Goal: Task Accomplishment & Management: Complete application form

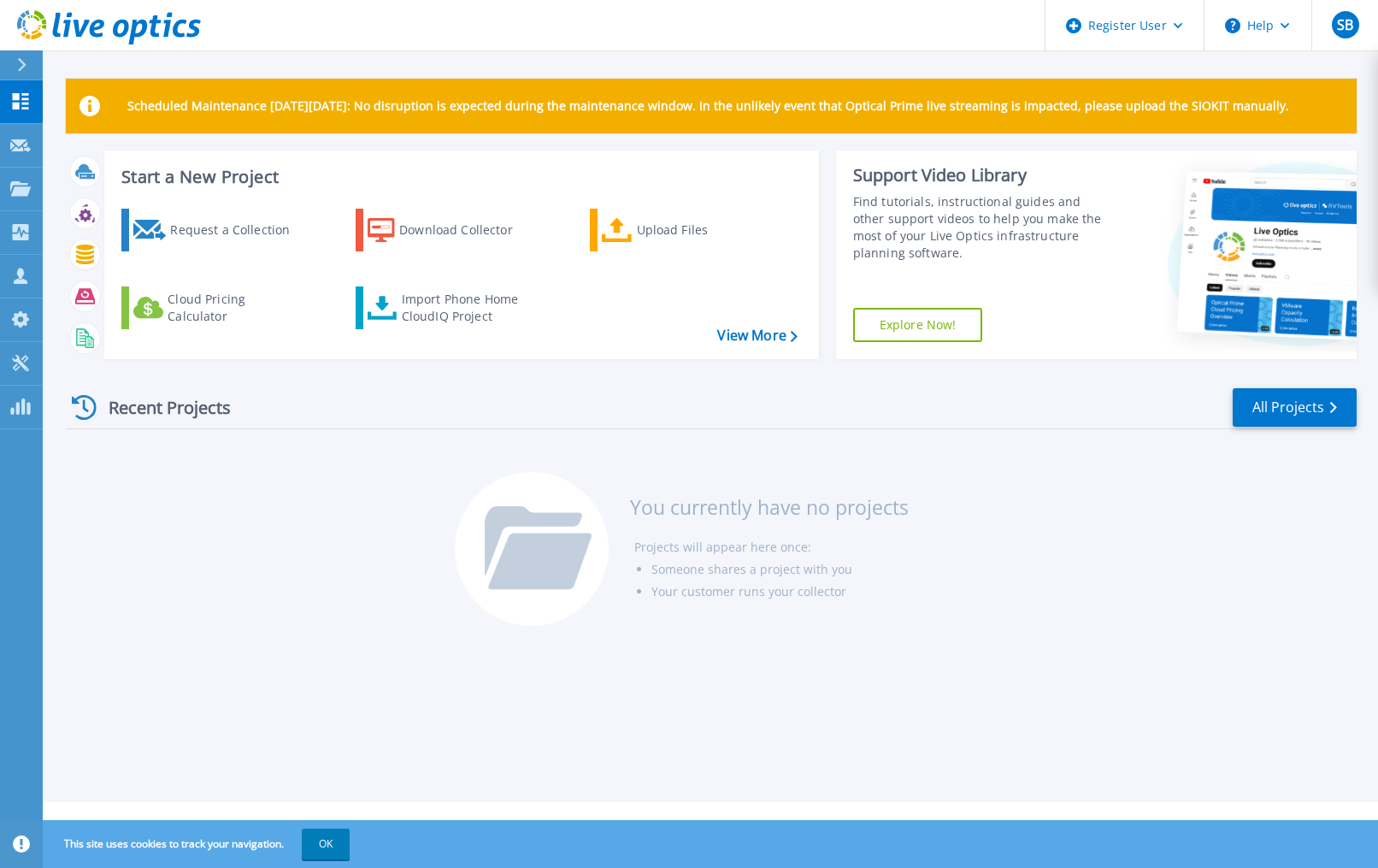
click at [121, 535] on div "Recent Projects All Projects You currently have no projects Projects will appea…" at bounding box center [711, 508] width 1291 height 271
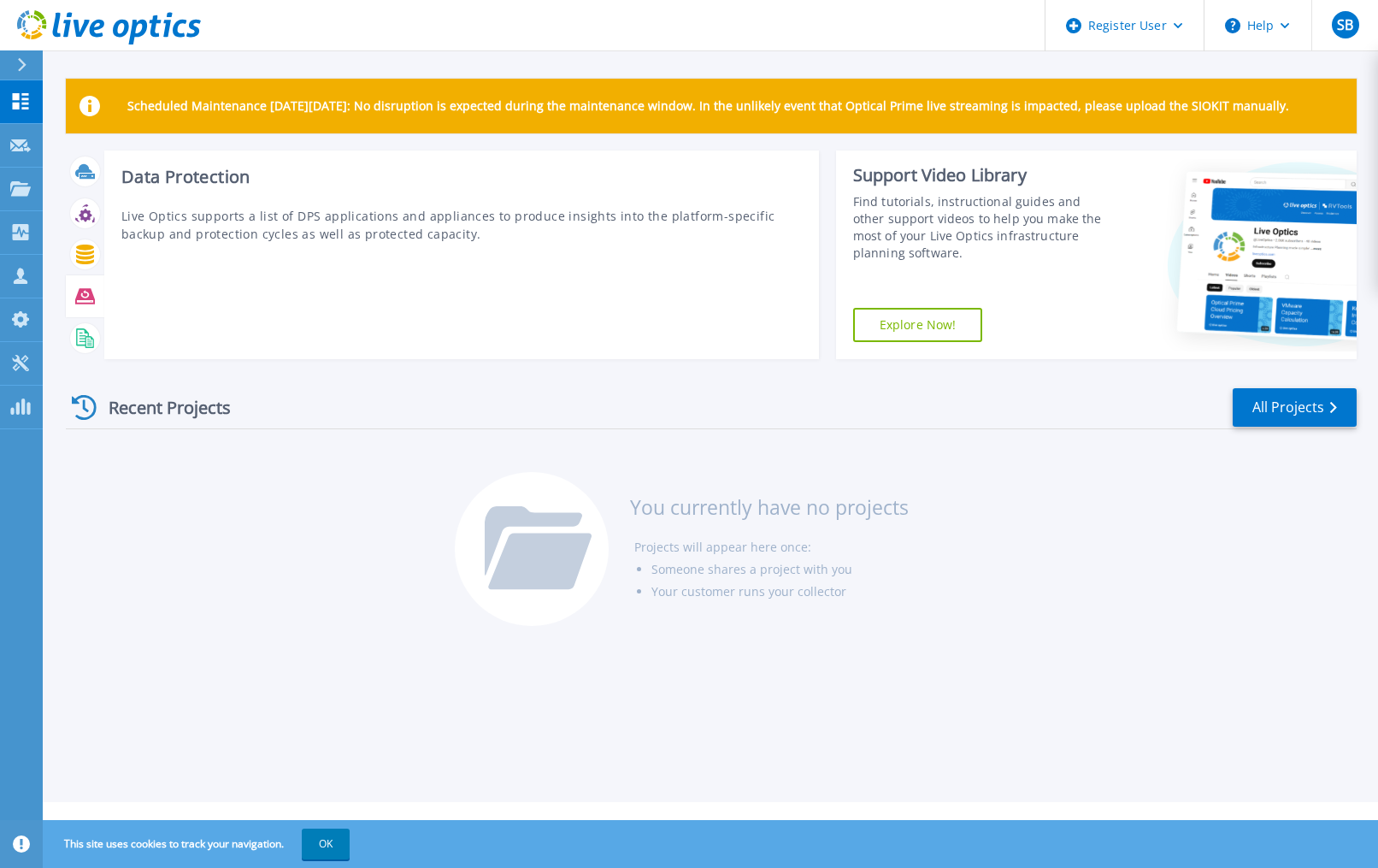
click at [85, 300] on icon at bounding box center [85, 296] width 20 height 20
click at [85, 297] on icon at bounding box center [85, 297] width 20 height 15
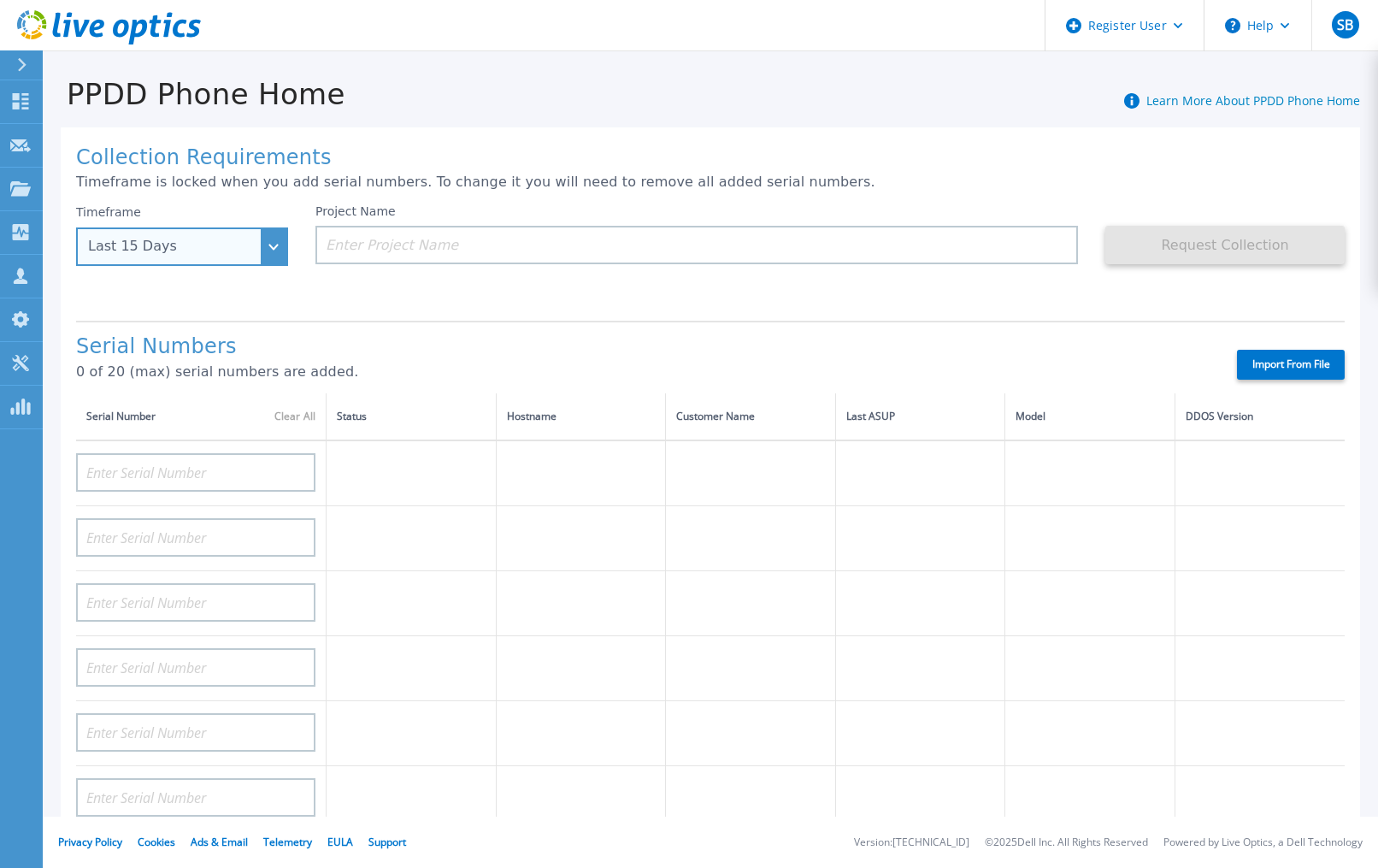
click at [274, 257] on div "Last 15 Days" at bounding box center [182, 246] width 212 height 39
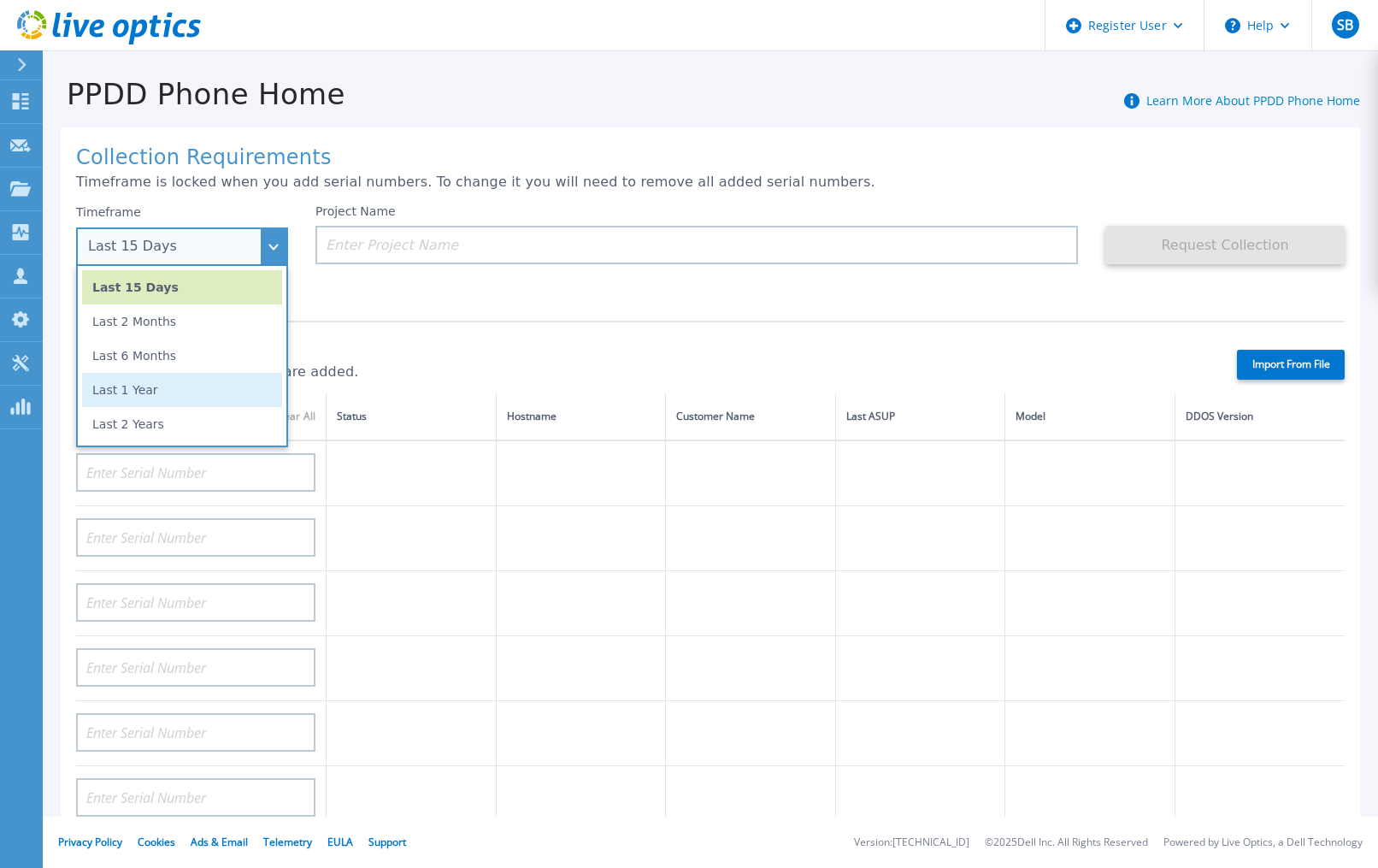
click at [172, 390] on li "Last 1 Year" at bounding box center [181, 390] width 200 height 34
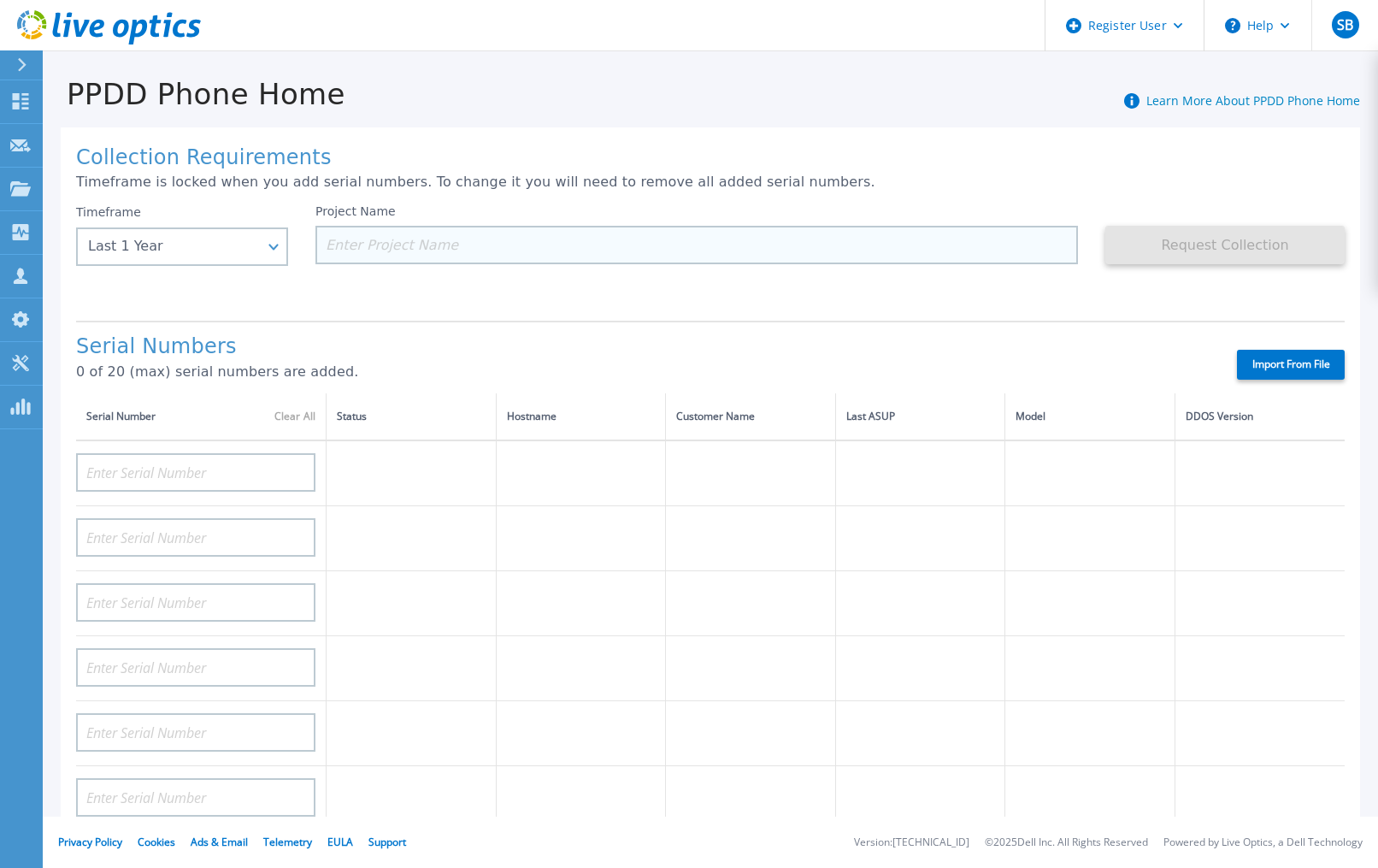
click at [436, 251] on input at bounding box center [697, 244] width 763 height 39
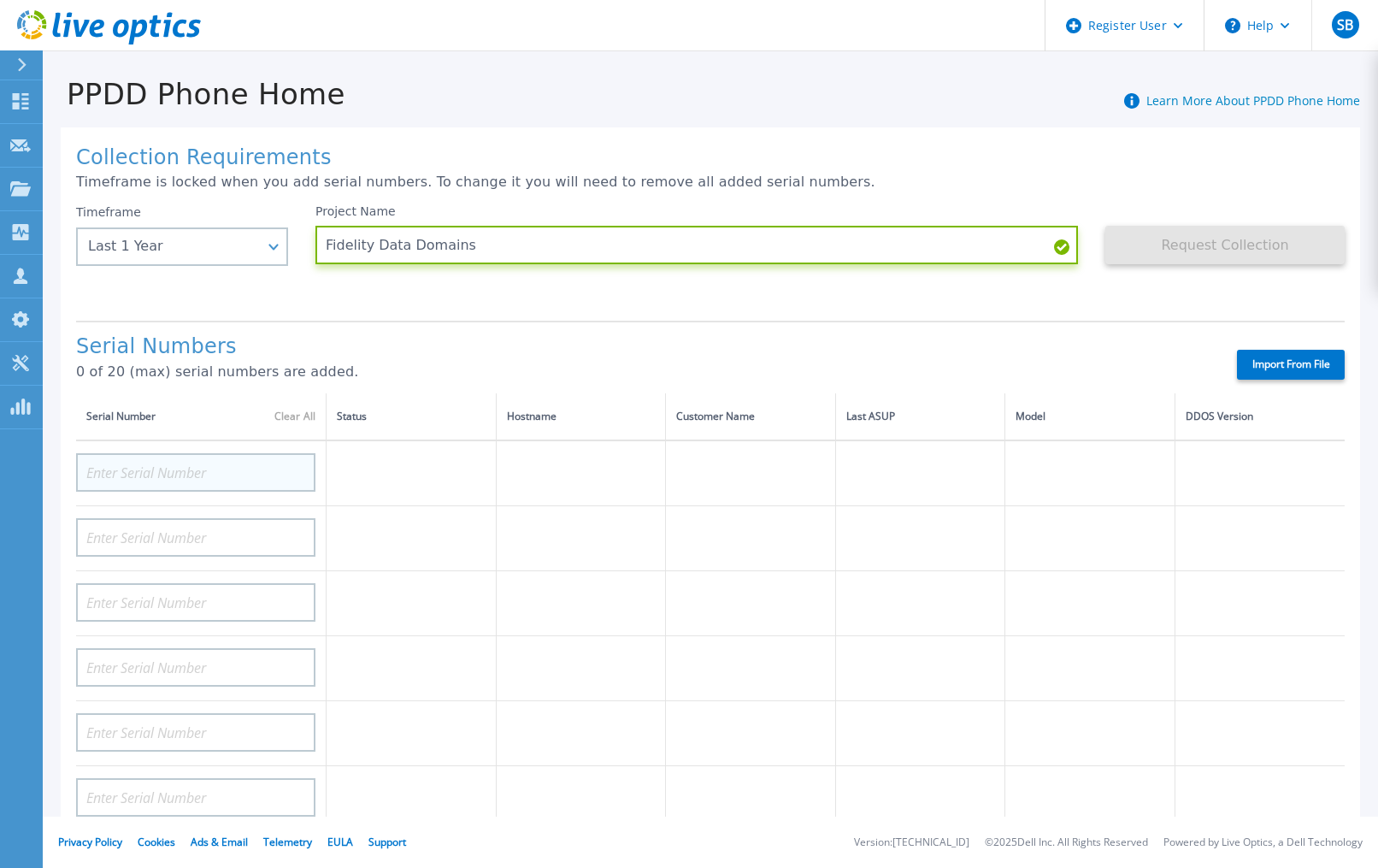
type input "Fidelity Data Domains"
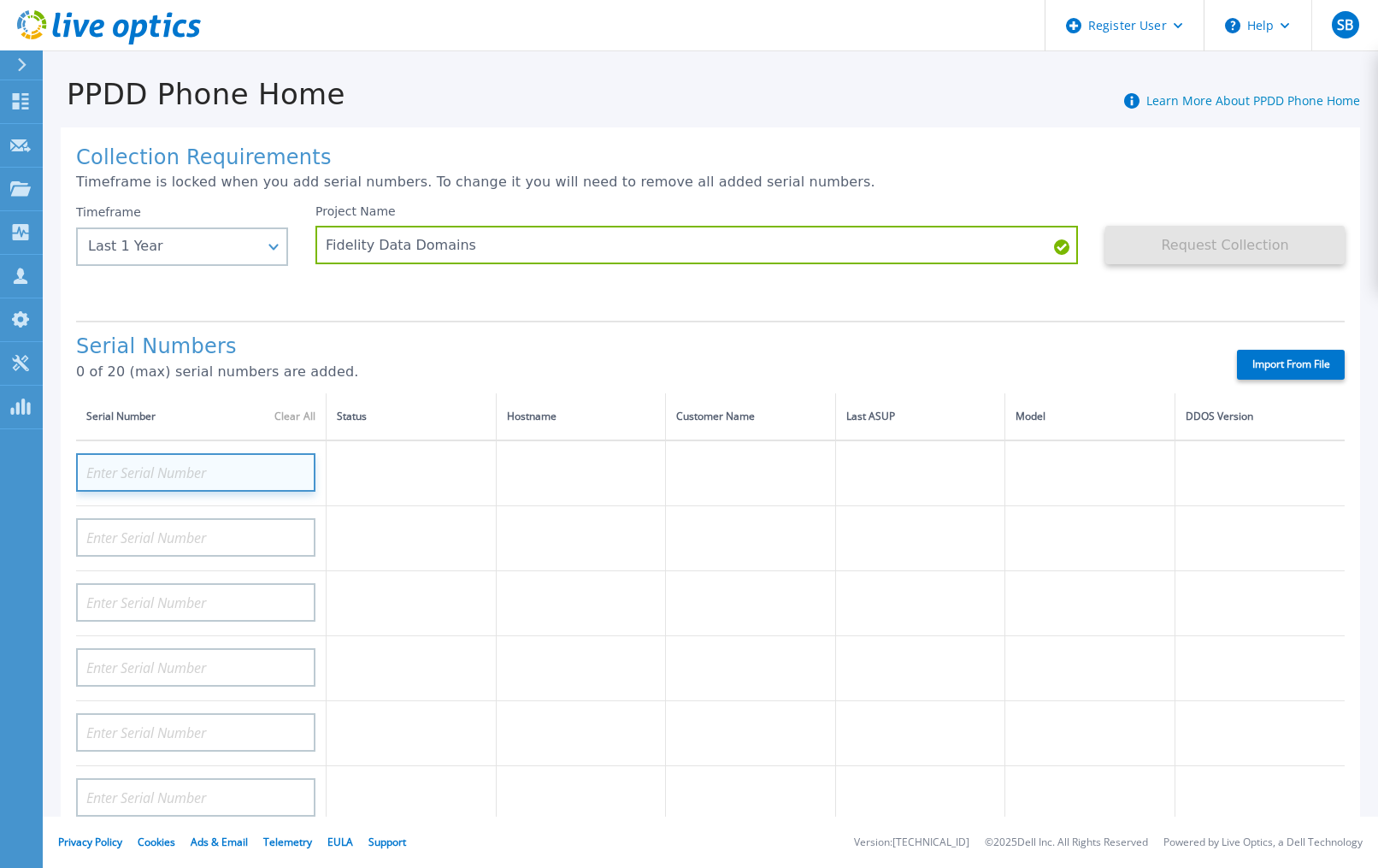
click at [204, 474] on input at bounding box center [195, 472] width 240 height 39
click at [1312, 192] on div "Collection Requirements Timeframe is locked when you add serial numbers. To cha…" at bounding box center [711, 611] width 1300 height 967
click at [115, 476] on input at bounding box center [195, 472] width 240 height 39
paste input "CKM00170501959"
type input "CKM00170501959"
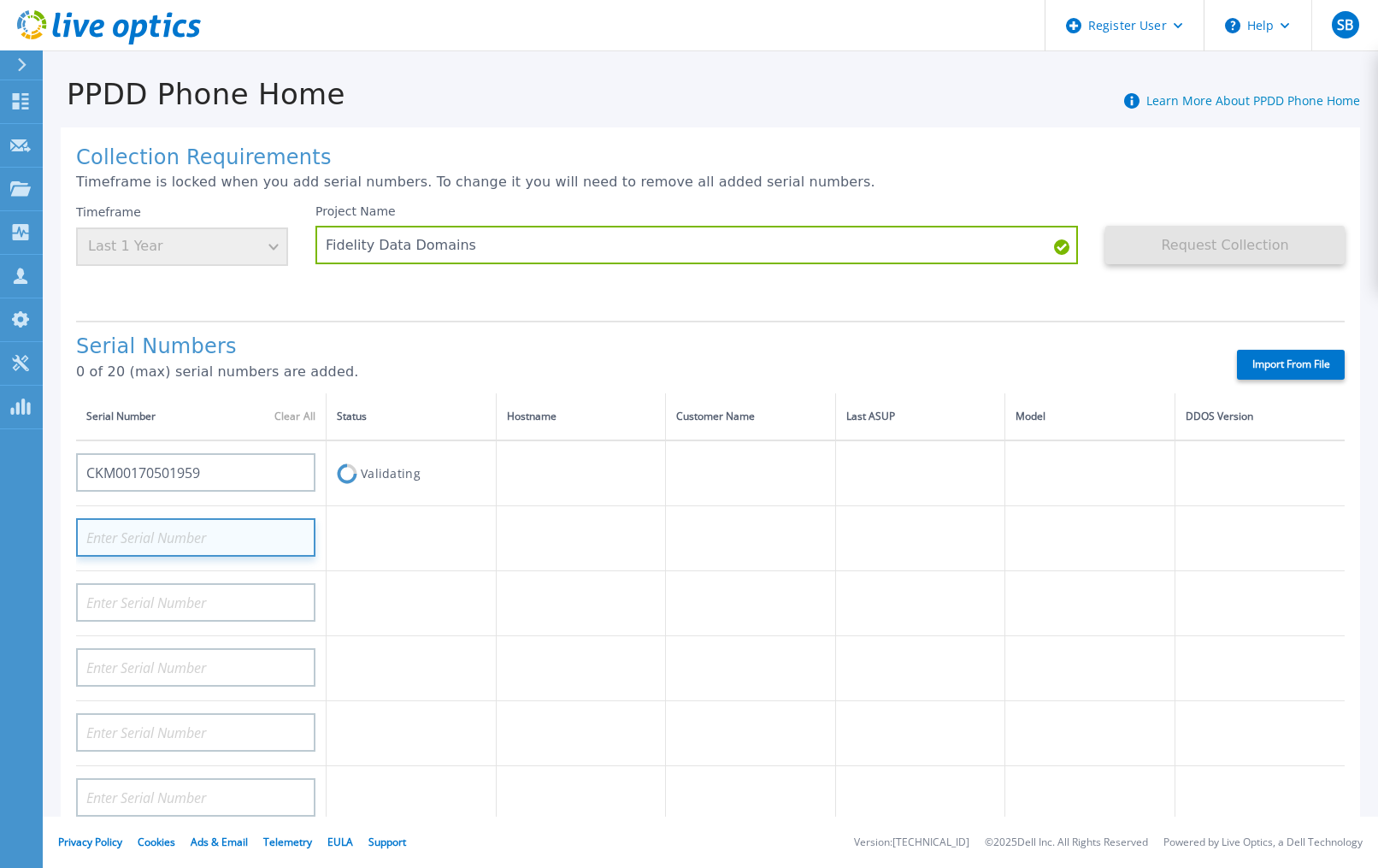
click at [113, 538] on input at bounding box center [195, 537] width 240 height 39
paste input "CKM00170501959"
type input "CKM00170501959"
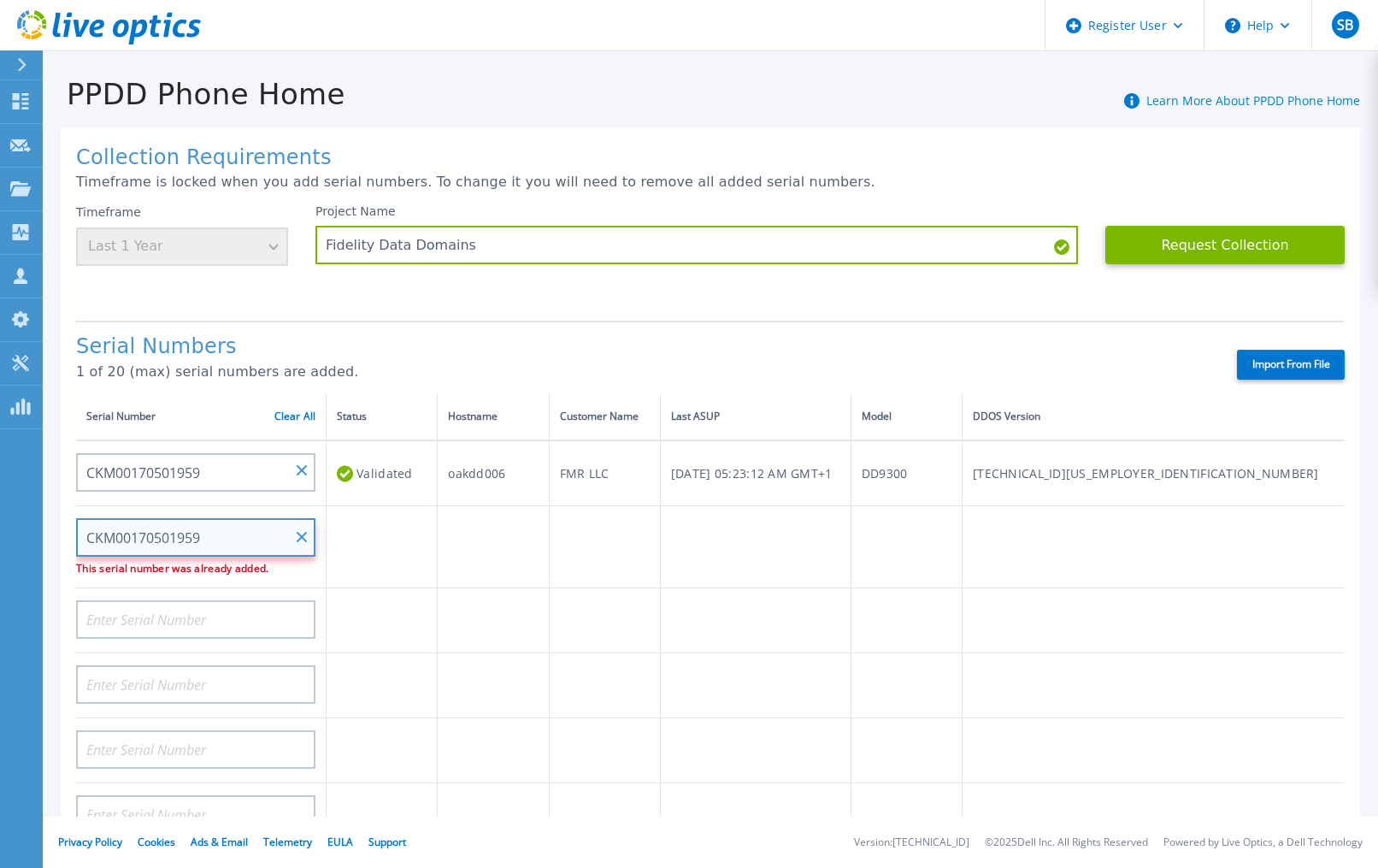
drag, startPoint x: 219, startPoint y: 536, endPoint x: 12, endPoint y: 538, distance: 207.0
click at [12, 538] on div "Dashboard Dashboard Request Capture Request Capture Projects Projects Search Pr…" at bounding box center [689, 434] width 1378 height 868
click at [1191, 652] on td at bounding box center [1153, 668] width 383 height 65
click at [1272, 376] on label "Import From File" at bounding box center [1291, 364] width 108 height 30
click at [0, 0] on input "Import From File" at bounding box center [0, 0] width 0 height 0
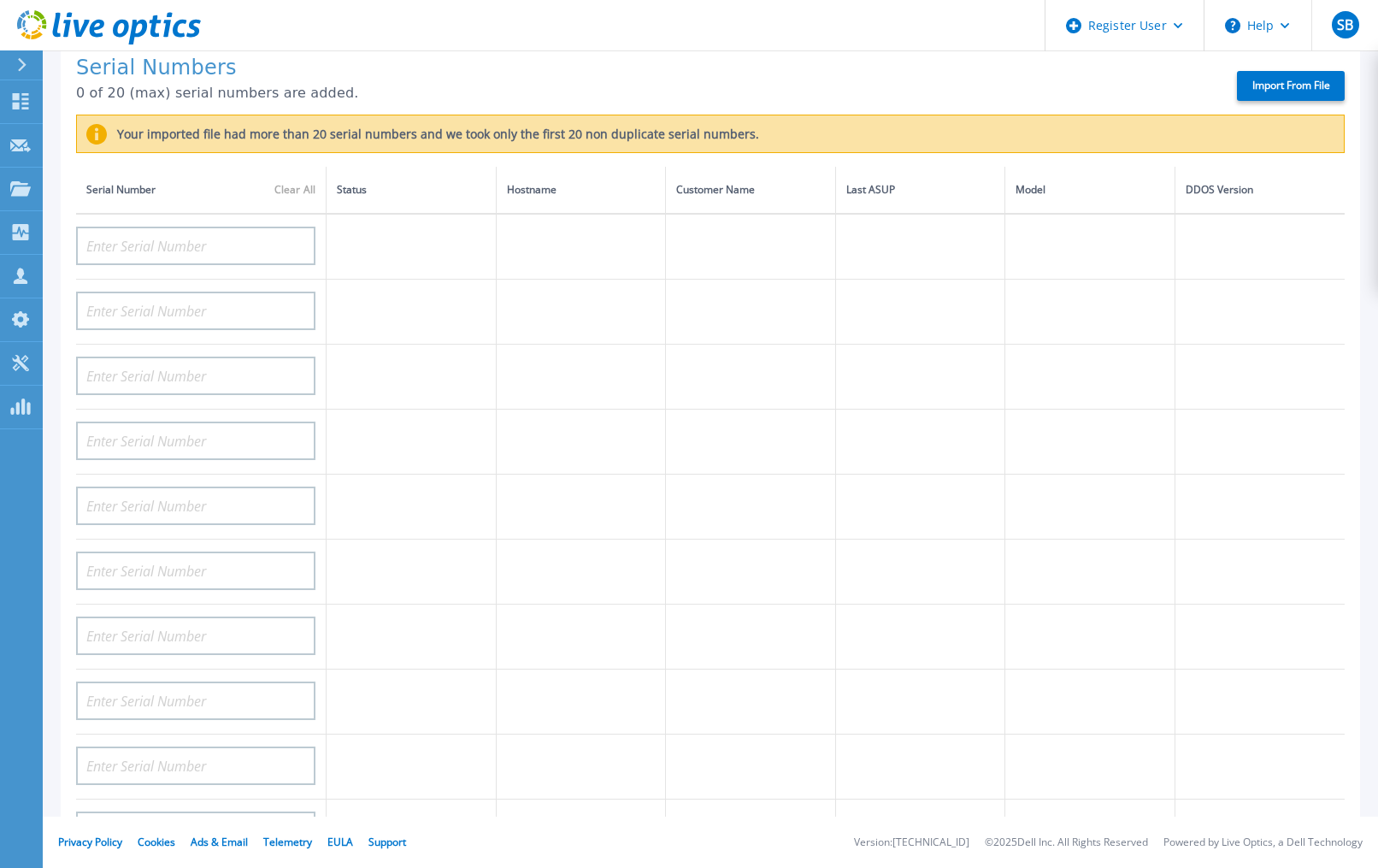
click at [1282, 92] on label "Import From File" at bounding box center [1291, 86] width 108 height 30
click at [0, 0] on input "Import From File" at bounding box center [0, 0] width 0 height 0
click at [69, 624] on div "Collection Requirements Timeframe is locked when you add serial numbers. To cha…" at bounding box center [711, 358] width 1300 height 1019
click at [532, 67] on h1 "Serial Numbers" at bounding box center [642, 68] width 1131 height 23
click at [110, 242] on input at bounding box center [195, 245] width 240 height 39
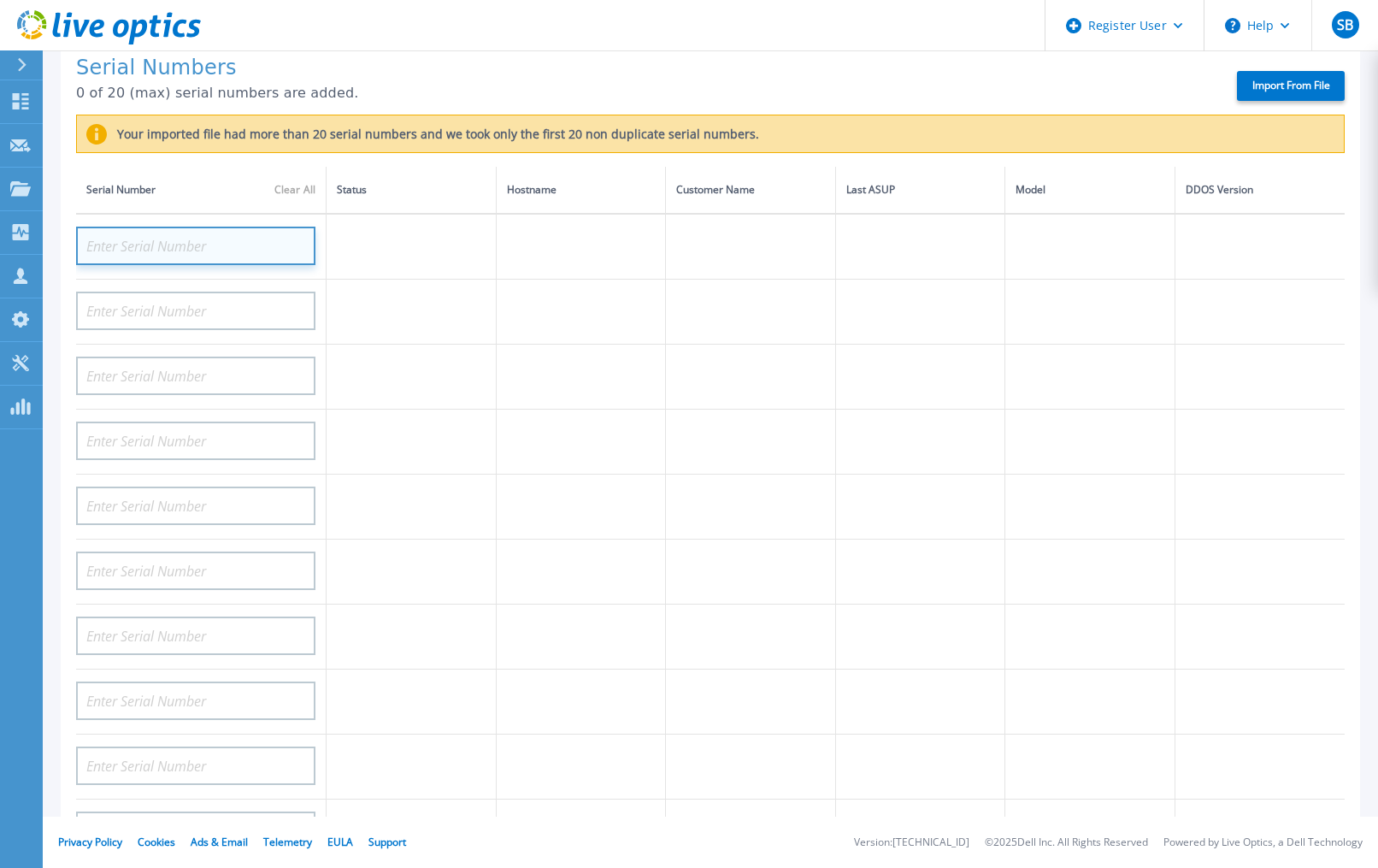
paste input "CKM00170501959"
type input "CKM00170501959"
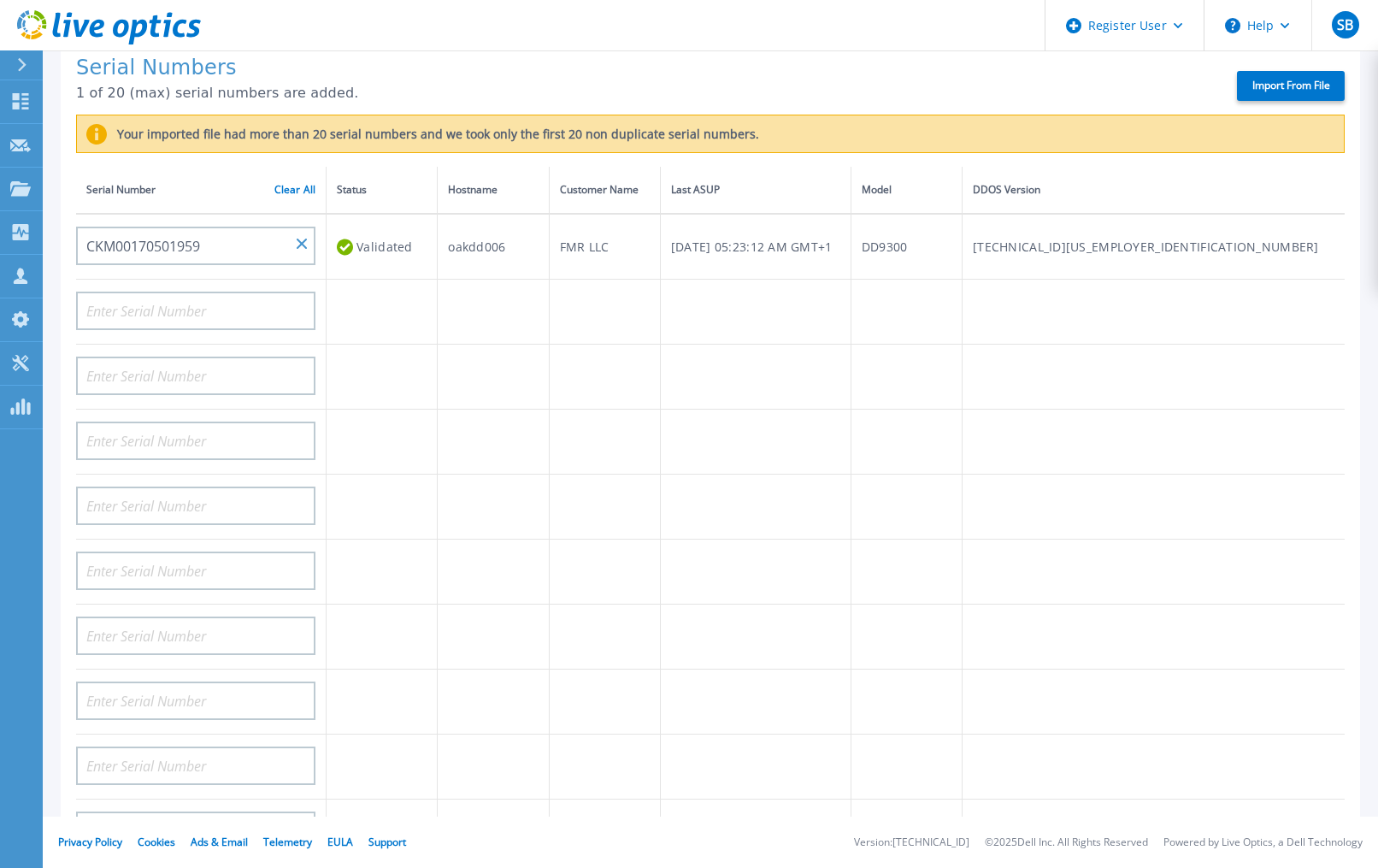
click at [411, 32] on header "Register User Help SB Dell User [PERSON_NAME] [PERSON_NAME][EMAIL_ADDRESS][DOMA…" at bounding box center [689, 25] width 1378 height 52
click at [199, 297] on input at bounding box center [195, 310] width 240 height 39
paste input "CKM00183102132"
type input "CKM00183102132"
drag, startPoint x: 459, startPoint y: 55, endPoint x: 359, endPoint y: 119, distance: 118.7
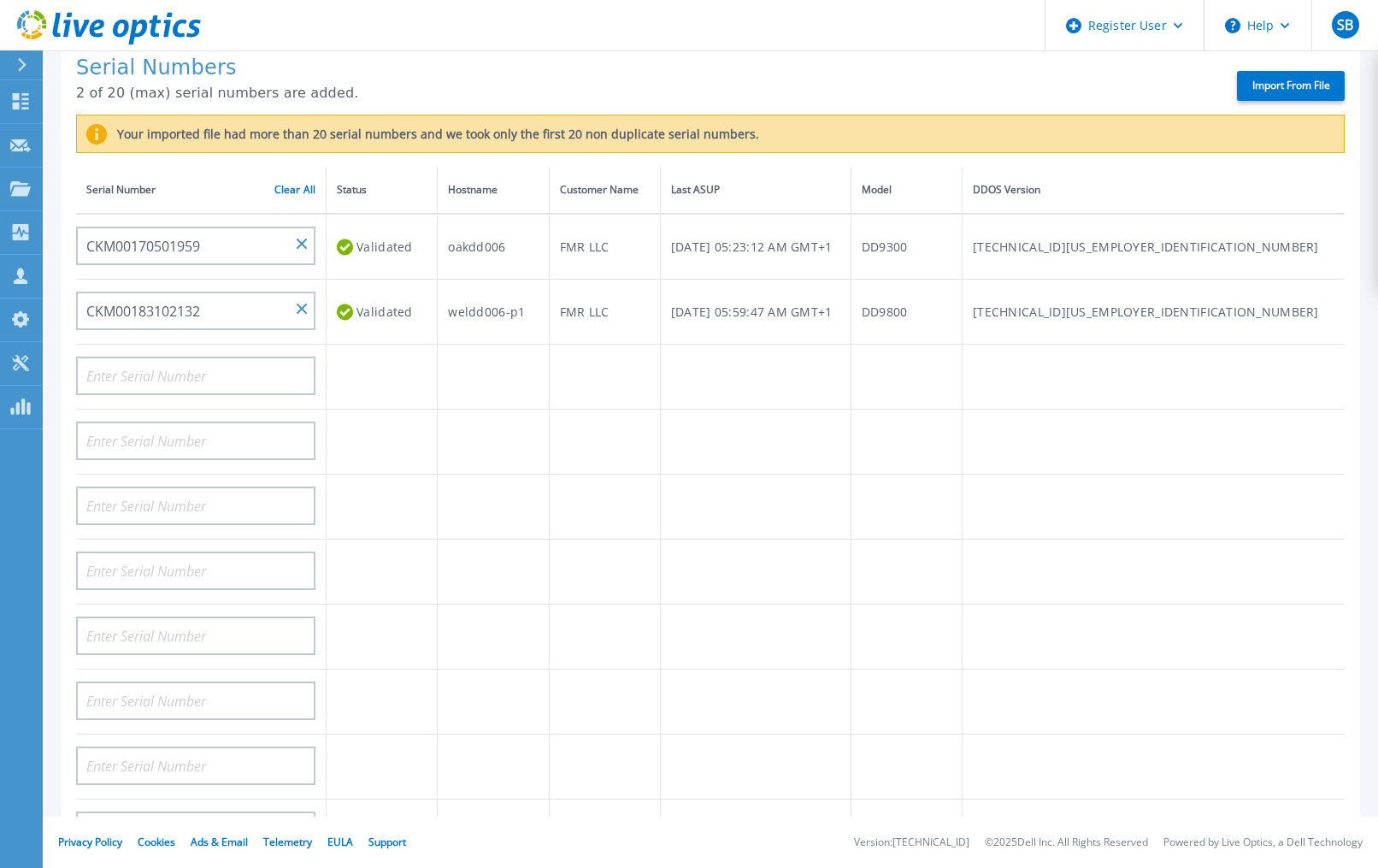
click at [459, 56] on h1 "Serial Numbers" at bounding box center [642, 68] width 1131 height 23
click at [148, 376] on input at bounding box center [195, 376] width 240 height 39
paste input "CKM00183200548"
type input "CKM00183200548"
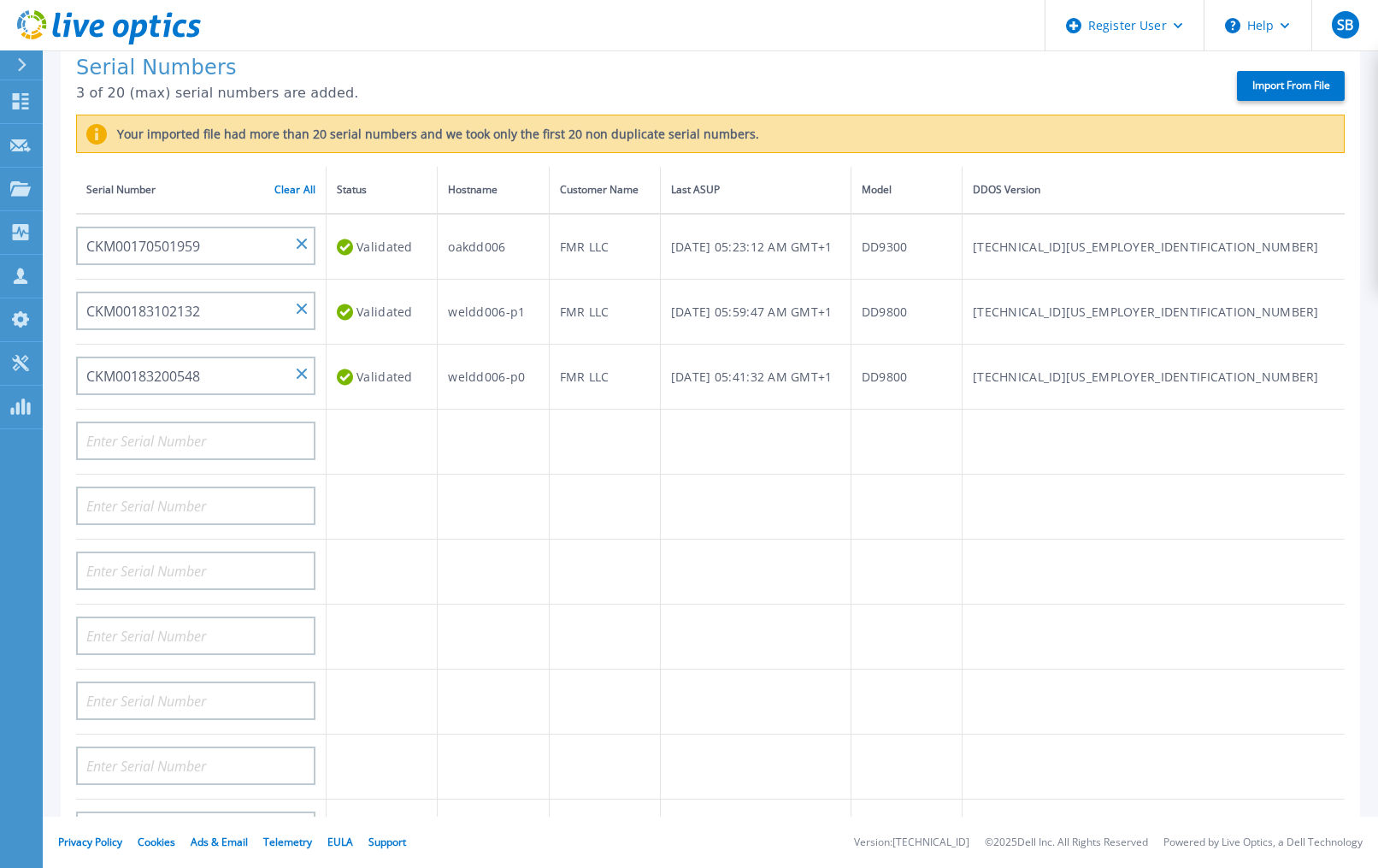
click at [472, 57] on h1 "Serial Numbers" at bounding box center [642, 68] width 1131 height 23
click at [142, 451] on input at bounding box center [195, 441] width 240 height 39
paste input "CKM00191500132"
type input "CKM00191500132"
click at [388, 64] on h1 "Serial Numbers" at bounding box center [642, 68] width 1131 height 23
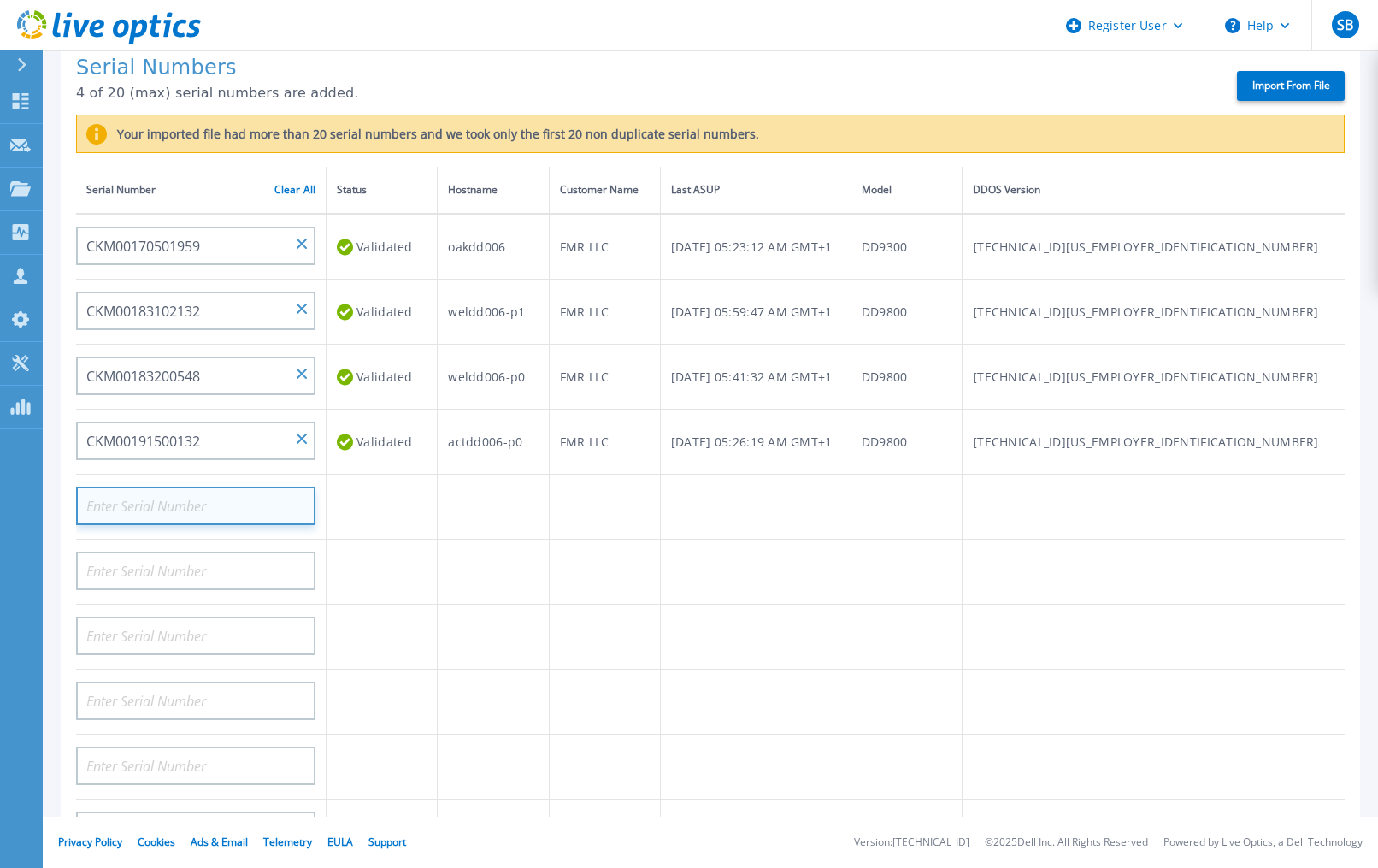
click at [123, 500] on input at bounding box center [195, 505] width 240 height 39
paste input "CKM00191501363"
type input "CKM00191501363"
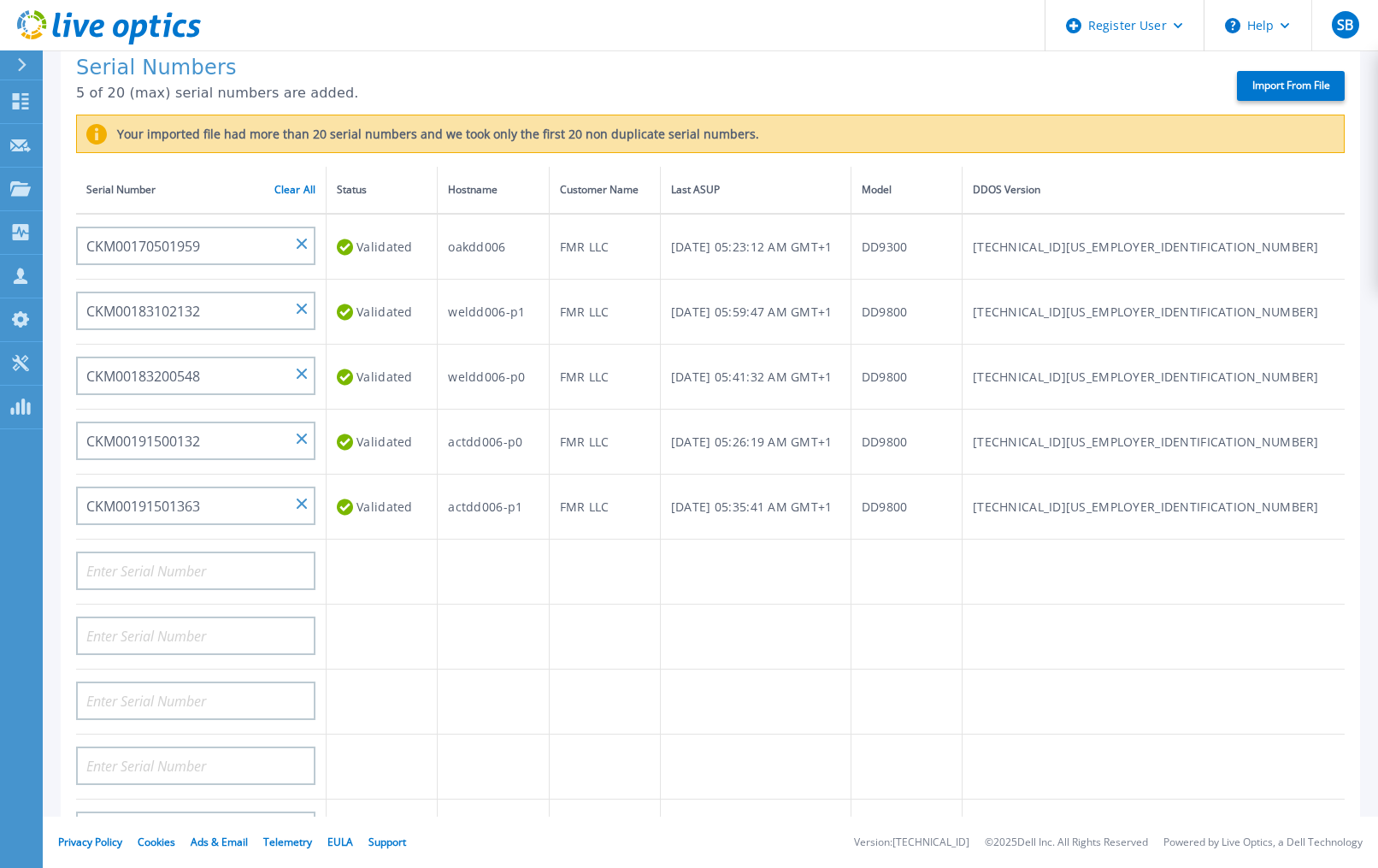
click at [534, 23] on header "Register User Help SB Dell User [PERSON_NAME] [PERSON_NAME][EMAIL_ADDRESS][DOMA…" at bounding box center [689, 25] width 1378 height 52
click at [173, 560] on input at bounding box center [195, 570] width 240 height 39
paste input "CKM01204905943"
type input "CKM01204905943"
drag, startPoint x: 477, startPoint y: 35, endPoint x: 364, endPoint y: 231, distance: 226.2
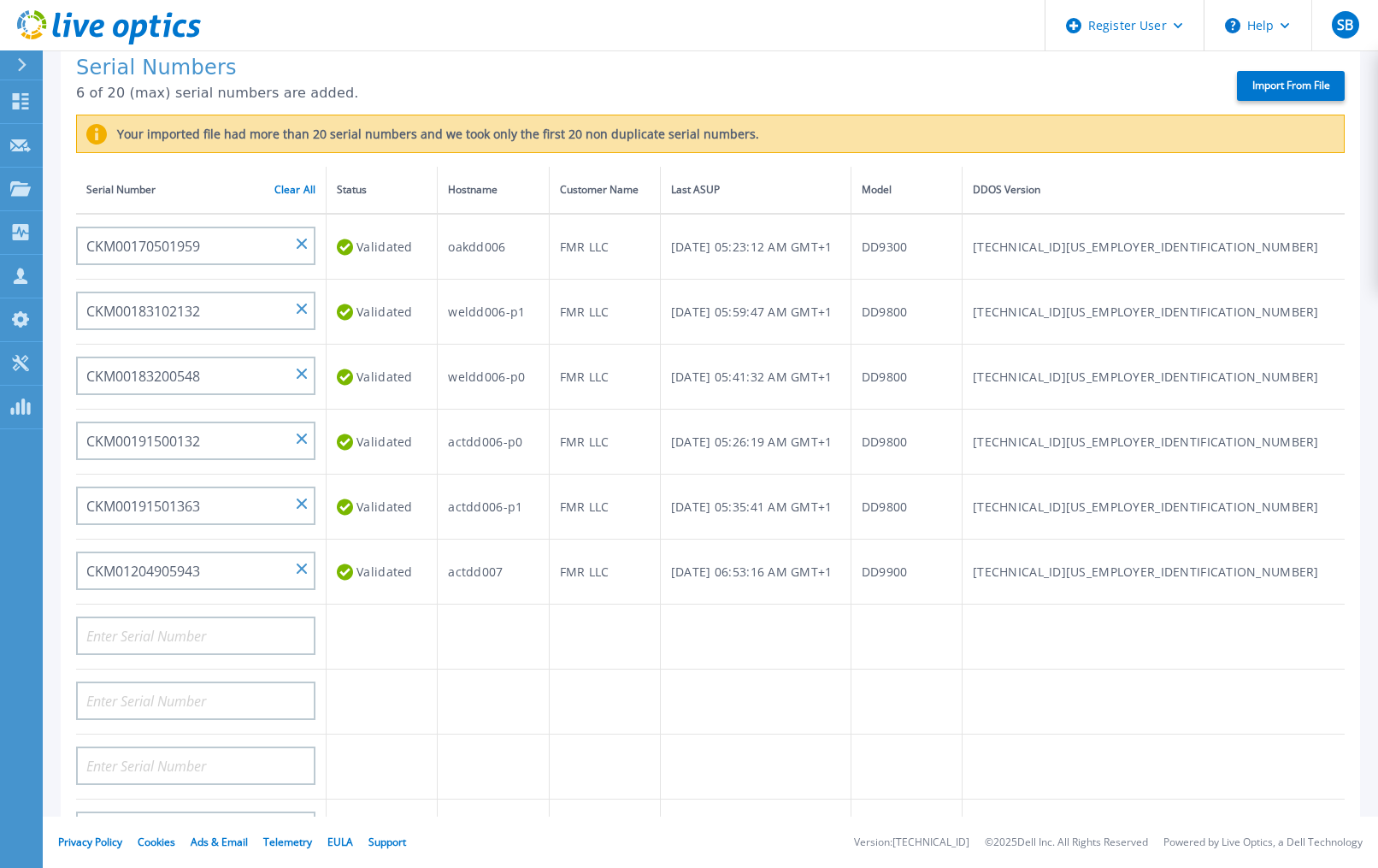
click at [477, 35] on header "Register User Help SB Dell User [PERSON_NAME] [PERSON_NAME][EMAIL_ADDRESS][DOMA…" at bounding box center [689, 25] width 1378 height 52
click at [143, 632] on input at bounding box center [195, 635] width 240 height 39
paste input "CKM01213706204"
type input "CKM01213706204"
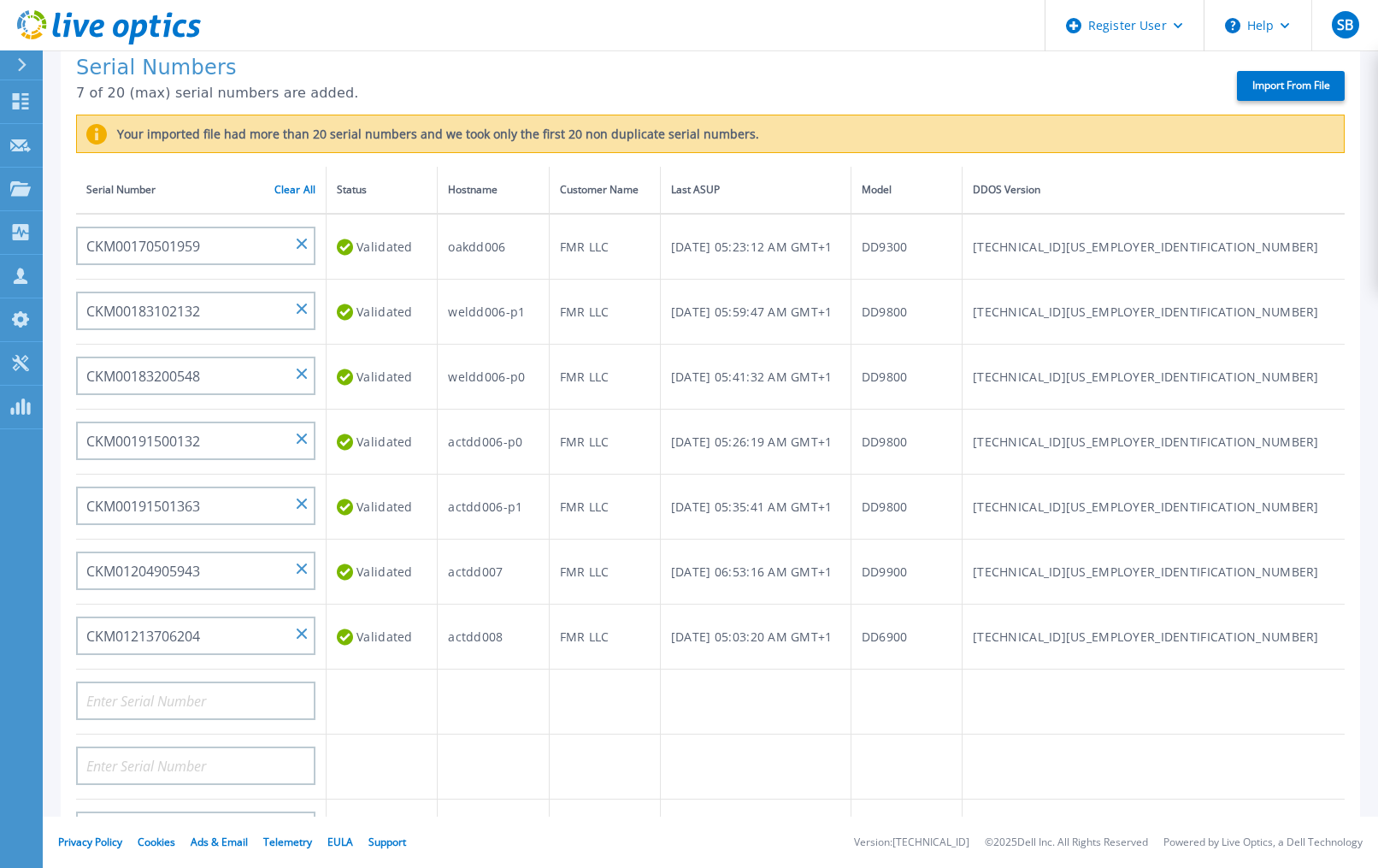
drag, startPoint x: 433, startPoint y: 63, endPoint x: 424, endPoint y: 81, distance: 20.1
click at [433, 62] on h1 "Serial Numbers" at bounding box center [642, 68] width 1131 height 23
click at [137, 697] on input at bounding box center [195, 700] width 240 height 39
paste input "CKM01221605318"
type input "CKM01221605318"
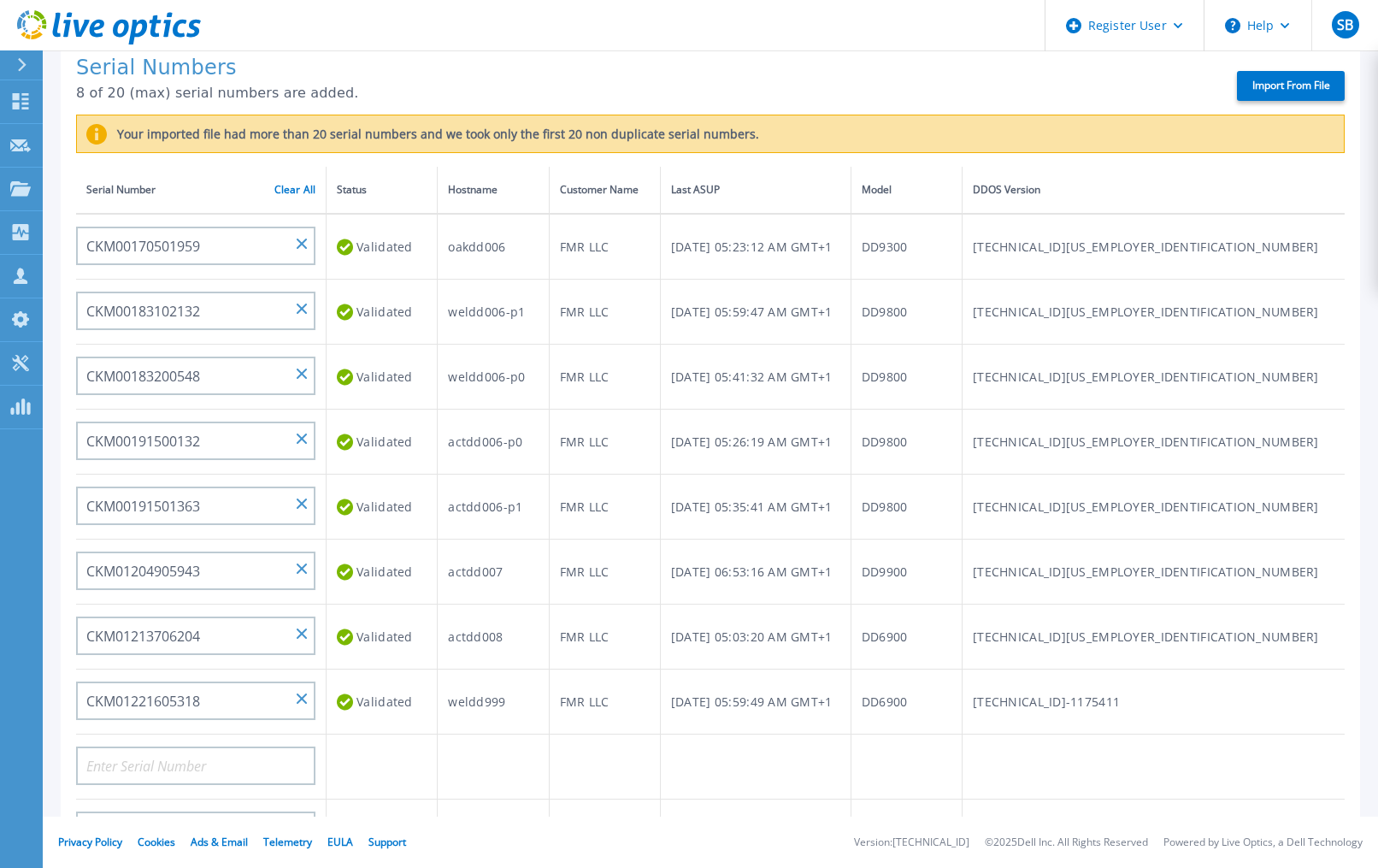
click at [566, 50] on header "Register User Help SB Dell User [PERSON_NAME] [PERSON_NAME][EMAIL_ADDRESS][DOMA…" at bounding box center [689, 25] width 1378 height 52
click at [168, 757] on input at bounding box center [195, 766] width 240 height 39
paste input "CKM01213706050"
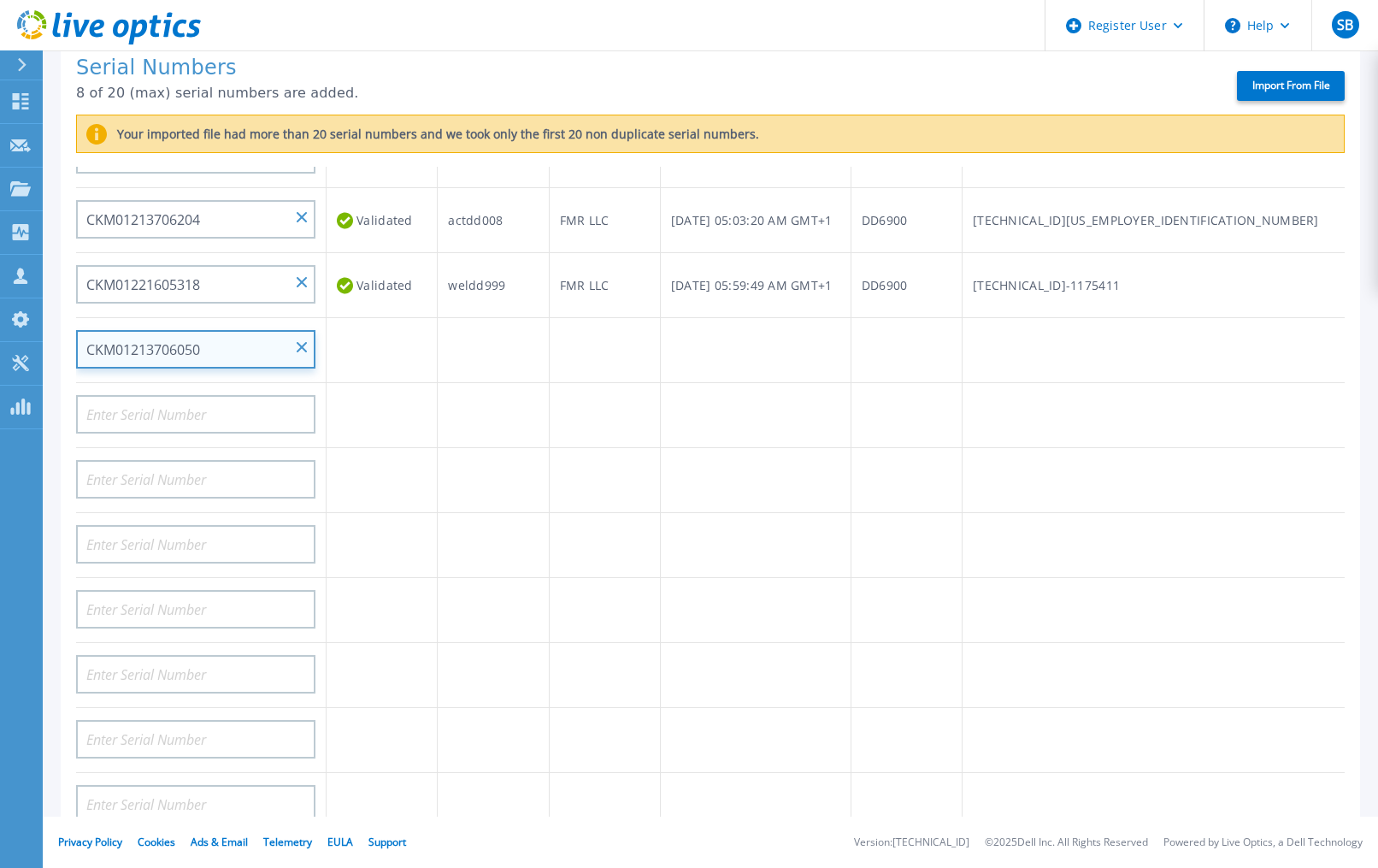
scroll to position [489, 0]
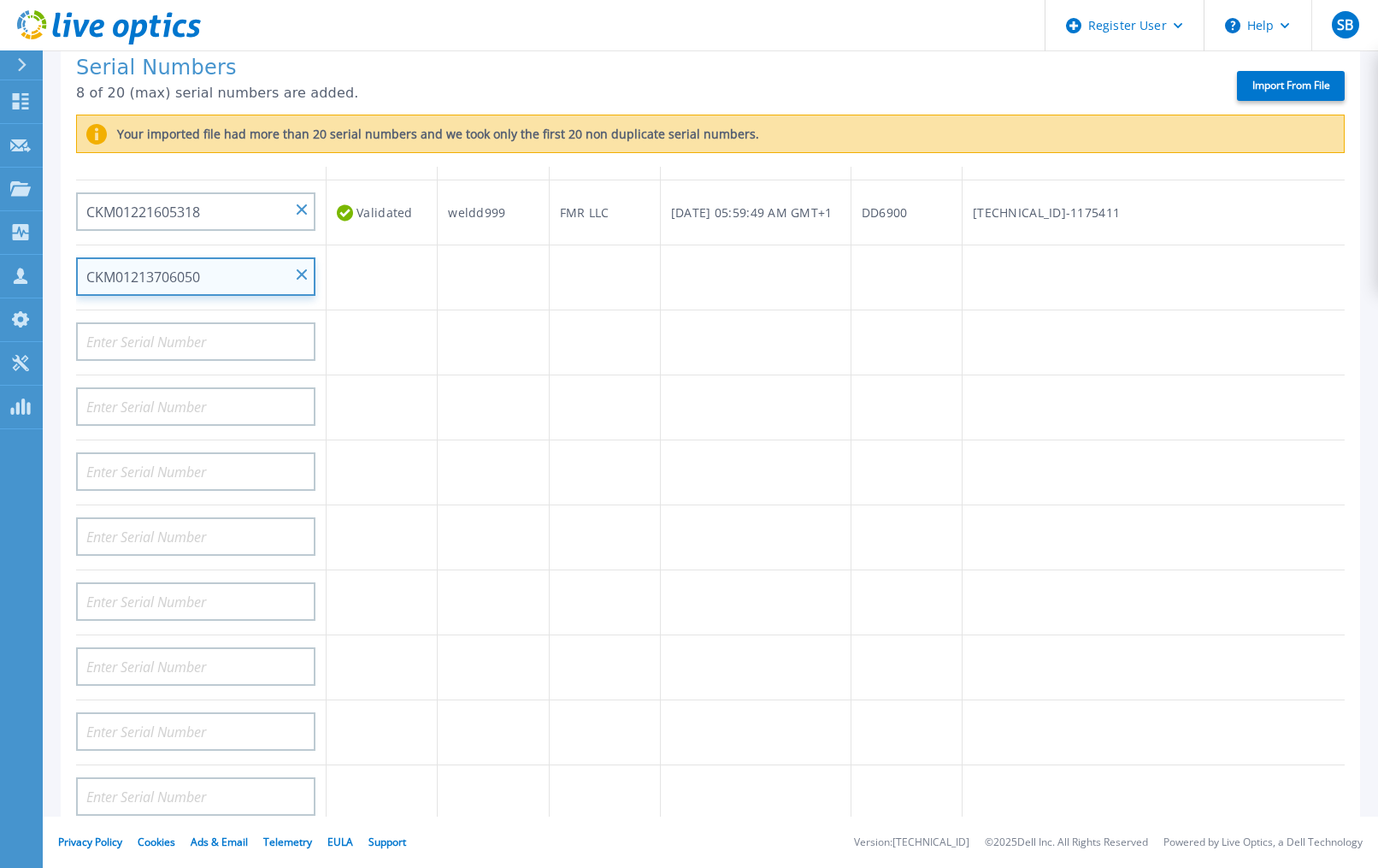
type input "CKM01213706050"
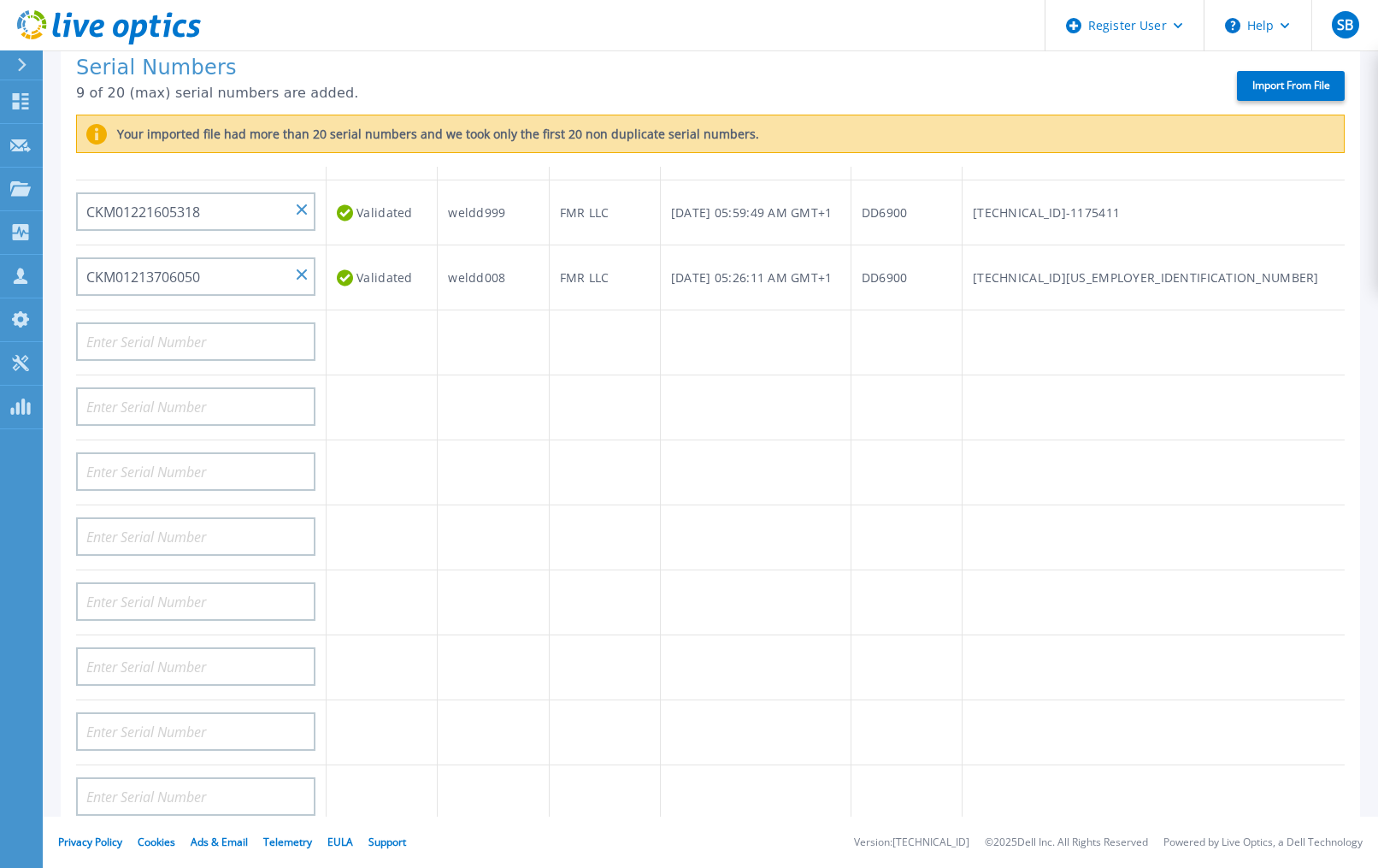
click at [473, 35] on header "Register User Help SB Dell User [PERSON_NAME] [PERSON_NAME][EMAIL_ADDRESS][DOMA…" at bounding box center [689, 25] width 1378 height 52
click at [194, 338] on input at bounding box center [195, 341] width 240 height 39
paste input "AUDV75F73CDS2W"
type input "AUDV75F73CDS2W"
click at [484, 62] on h1 "Serial Numbers" at bounding box center [642, 68] width 1131 height 23
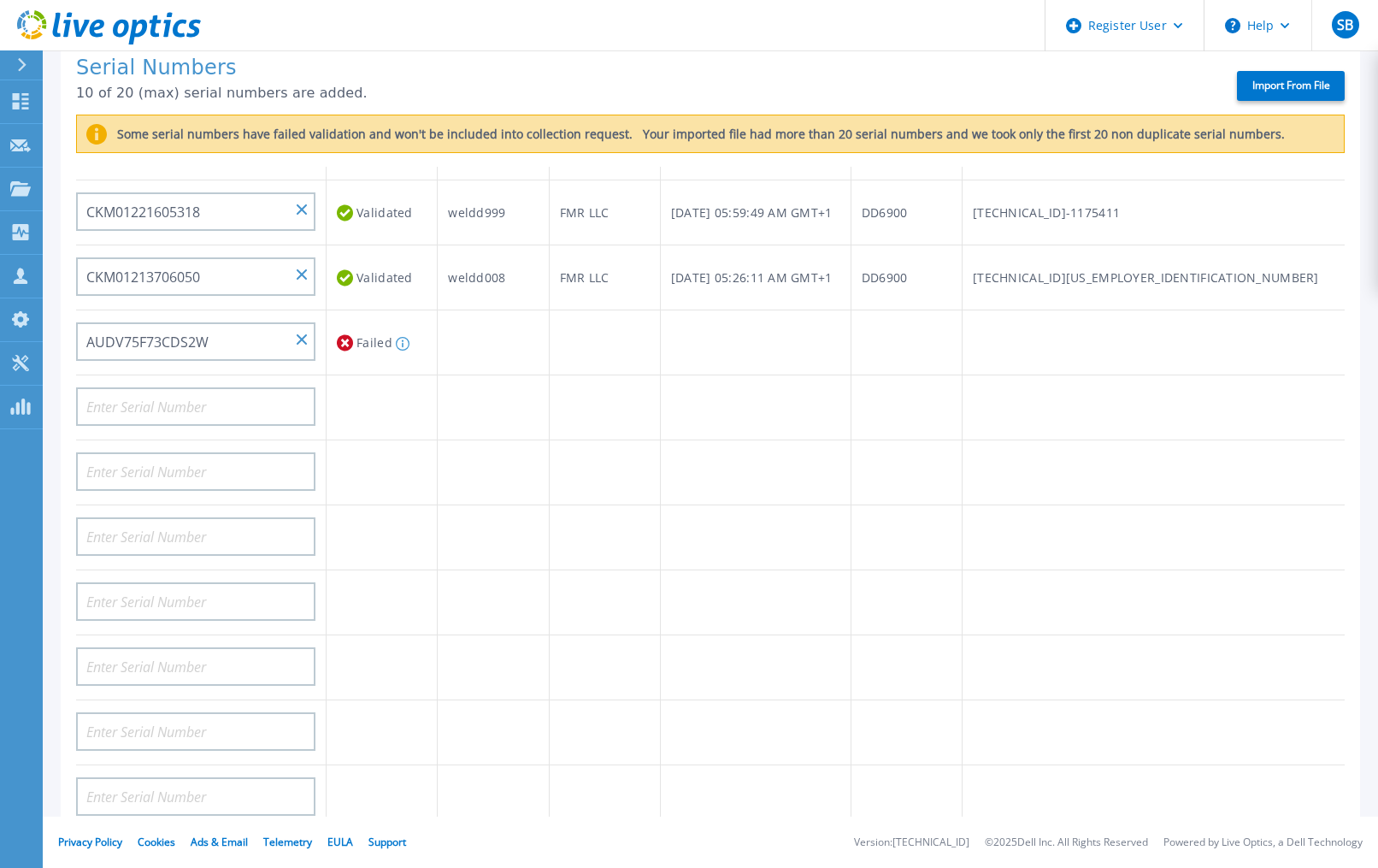
click at [160, 376] on div at bounding box center [195, 401] width 240 height 51
click at [134, 393] on input at bounding box center [195, 406] width 240 height 39
paste input "AUDVPNYL8GDSUT"
type input "AUDVPNYL8GDSUT"
click at [454, 53] on div "Serial Numbers 11 of 20 (max) serial numbers are added. Import From File" at bounding box center [710, 78] width 1269 height 72
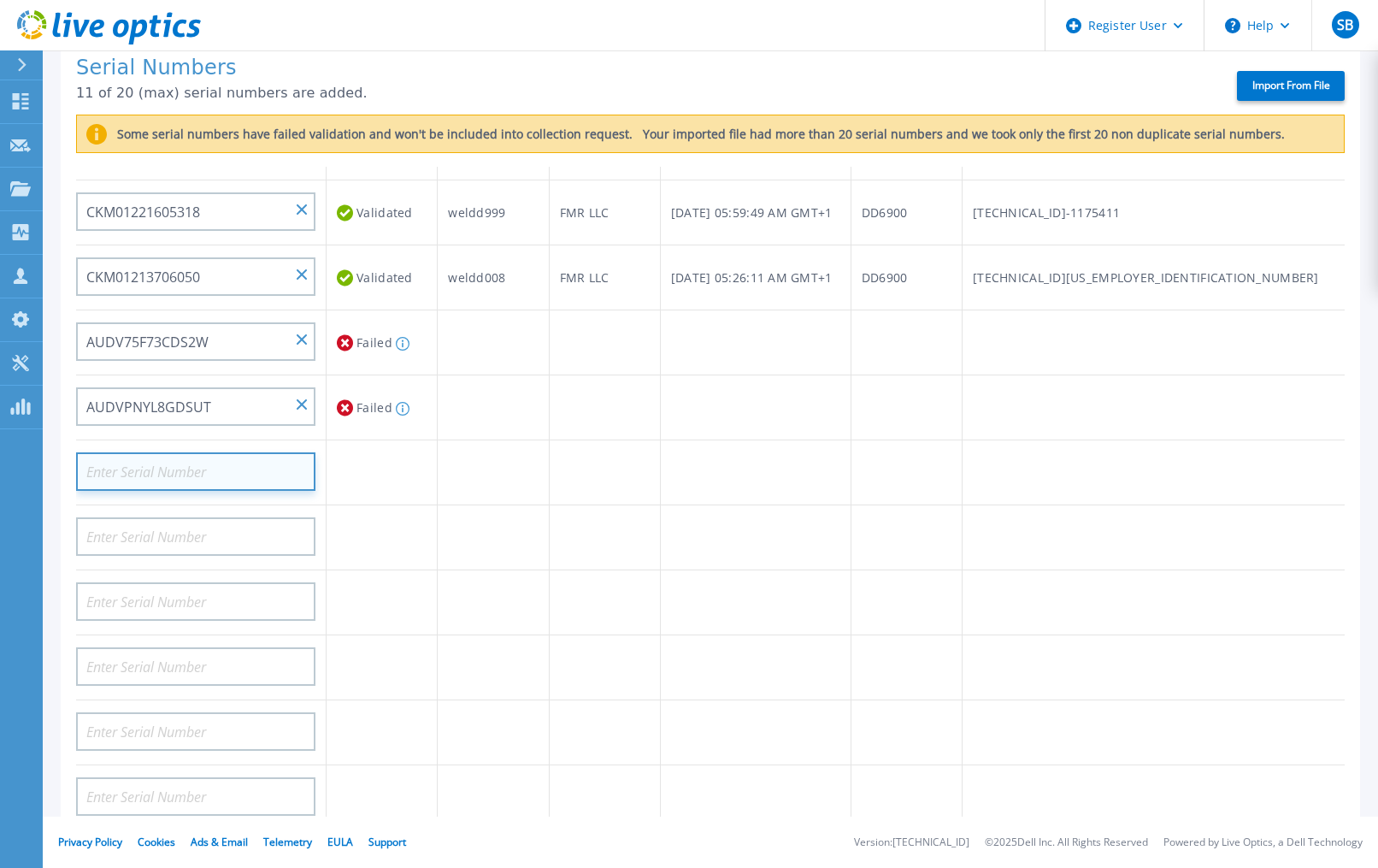
click at [177, 471] on input at bounding box center [195, 472] width 240 height 39
paste input "CRK00250420840"
type input "CRK00250420840"
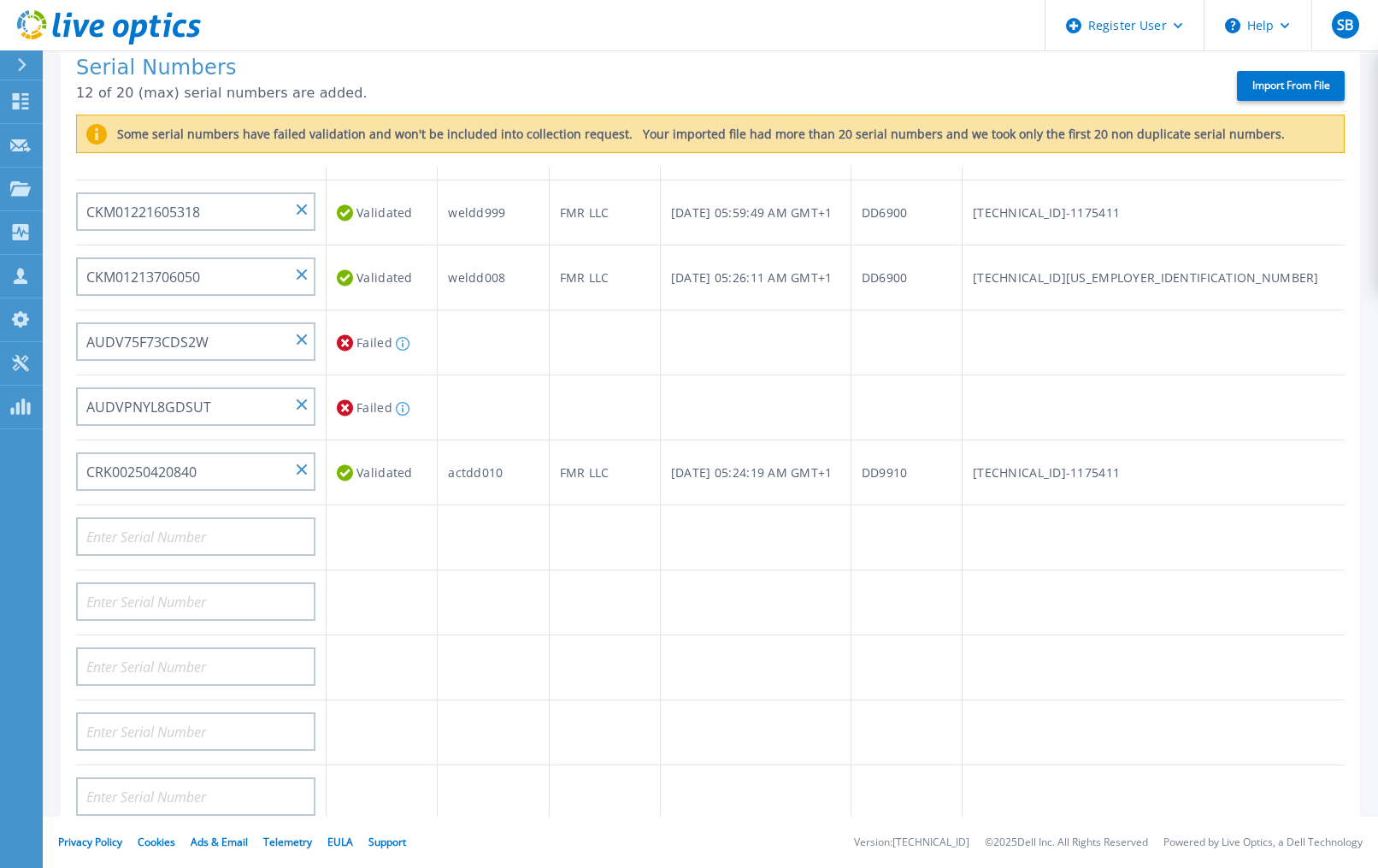
click at [357, 64] on h1 "Serial Numbers" at bounding box center [642, 68] width 1131 height 23
click at [136, 538] on input at bounding box center [195, 536] width 240 height 39
paste input "CRK00250421454"
type input "CRK00250421454"
drag, startPoint x: 498, startPoint y: 28, endPoint x: 478, endPoint y: 97, distance: 71.8
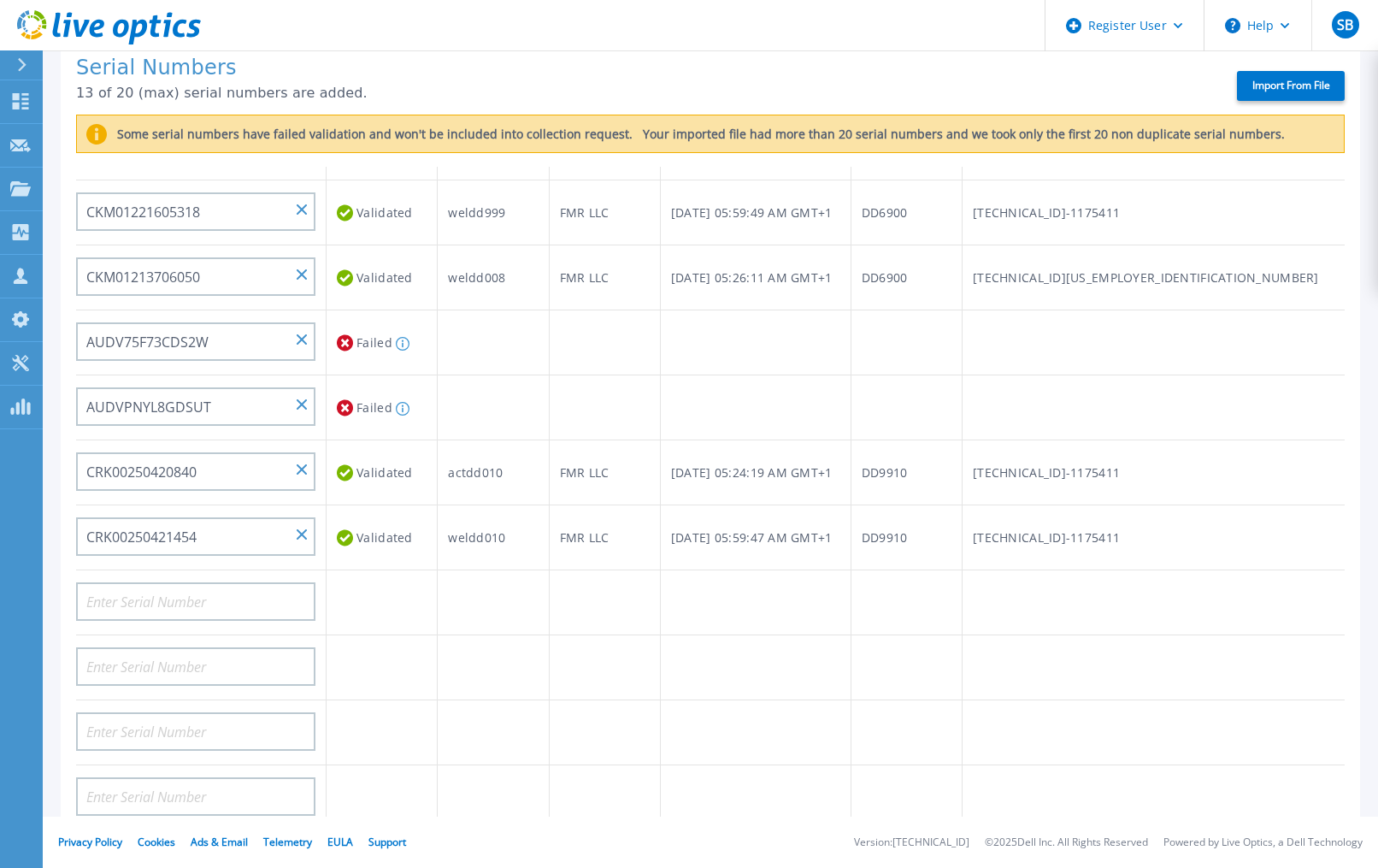
click at [498, 28] on header "Register User Help SB Dell User [PERSON_NAME] [PERSON_NAME][EMAIL_ADDRESS][DOMA…" at bounding box center [689, 25] width 1378 height 52
click at [212, 600] on input at bounding box center [195, 601] width 240 height 39
paste input "CRK00250420842"
type input "CRK00250420842"
click at [612, 604] on td at bounding box center [604, 602] width 111 height 65
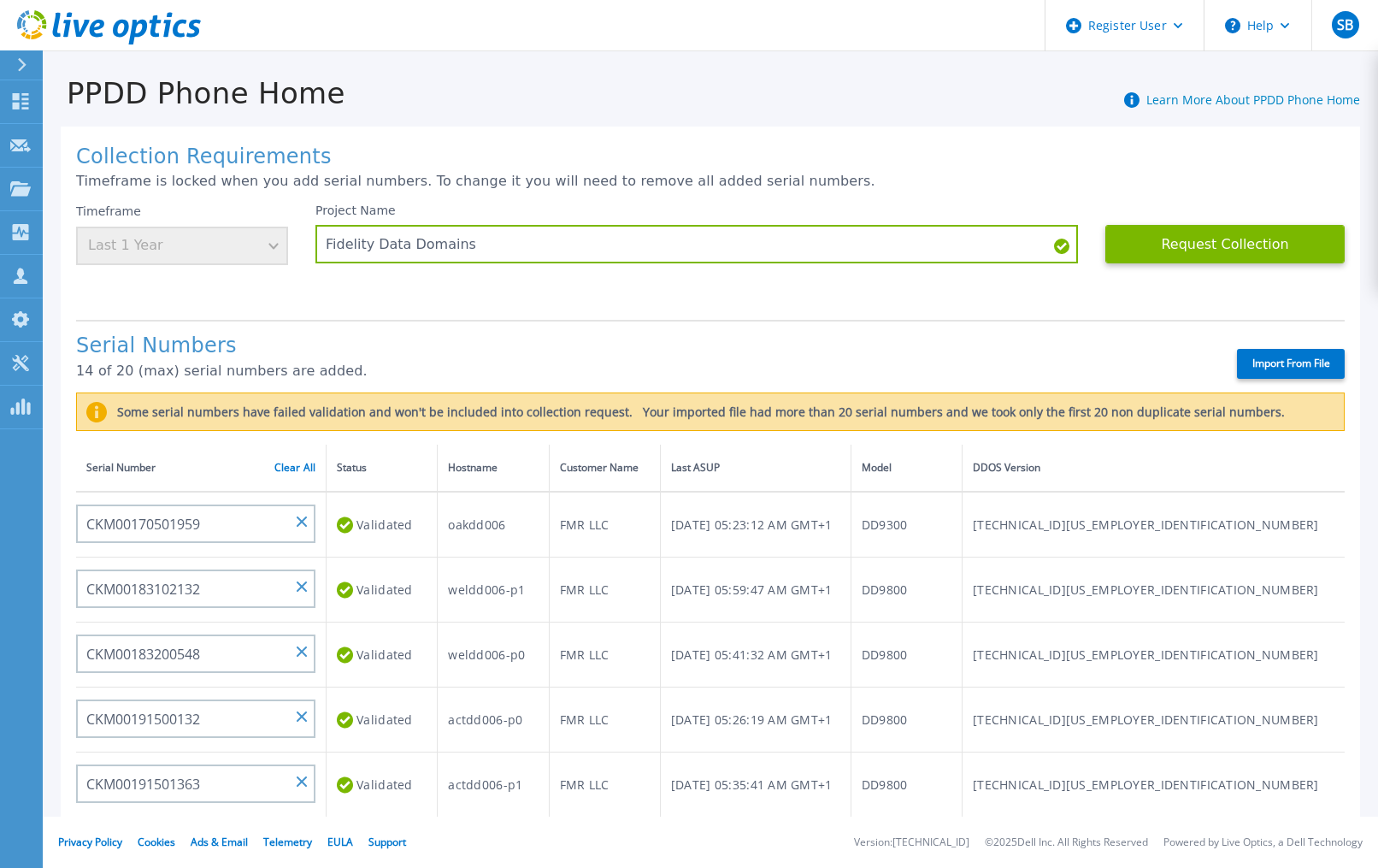
scroll to position [0, 0]
click at [1215, 248] on button "Request Collection" at bounding box center [1225, 244] width 240 height 39
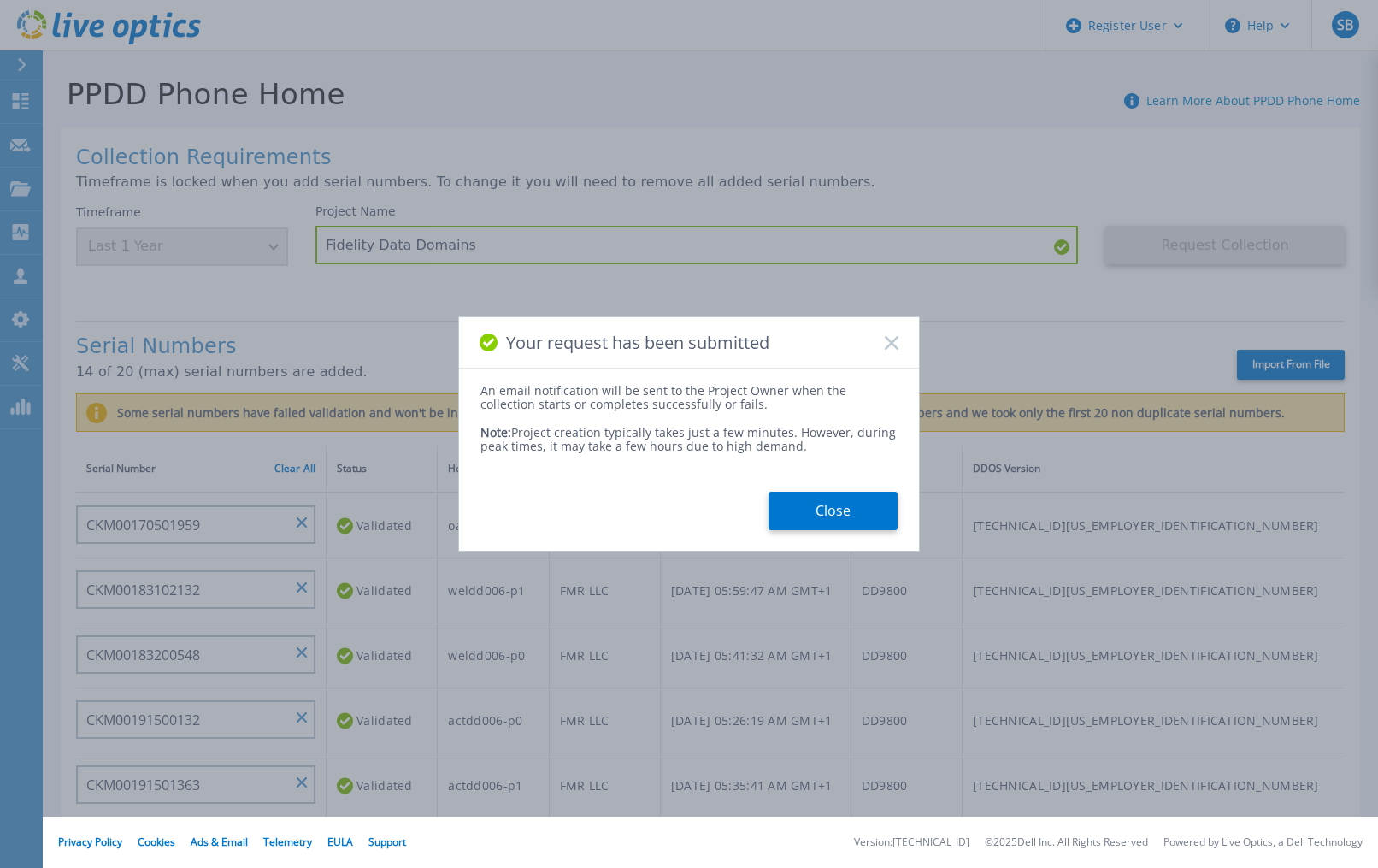
click at [842, 512] on button "Close" at bounding box center [832, 510] width 129 height 39
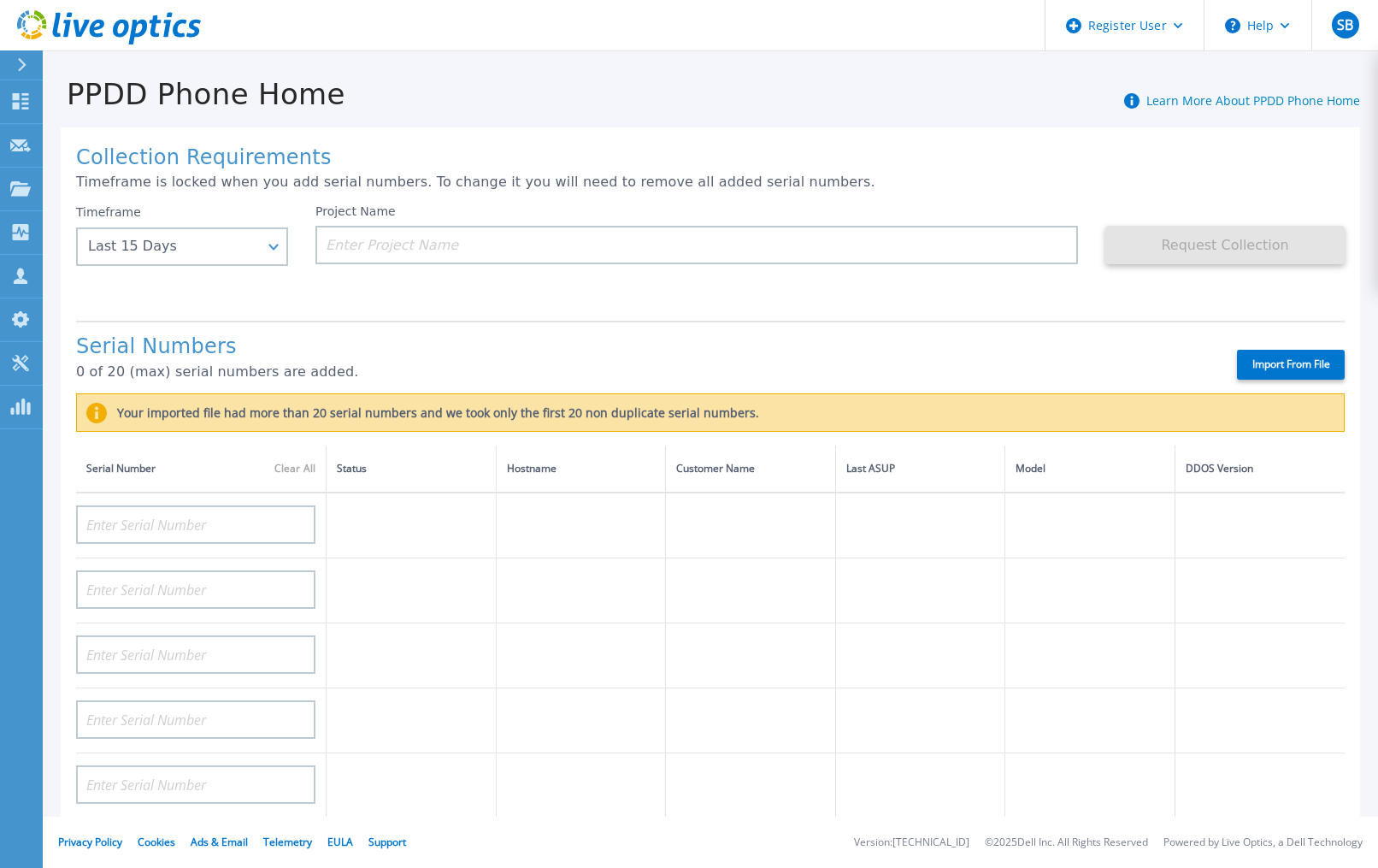
click at [1339, 148] on div "Collection Requirements Timeframe is locked when you add serial numbers. To cha…" at bounding box center [711, 637] width 1300 height 1019
click at [1168, 31] on div "Register User" at bounding box center [1124, 25] width 158 height 52
click at [669, 116] on div "Collection Requirements Timeframe is locked when you add serial numbers. To cha…" at bounding box center [711, 628] width 1336 height 1035
click at [583, 141] on div "Collection Requirements Timeframe is locked when you add serial numbers. To cha…" at bounding box center [711, 637] width 1300 height 1019
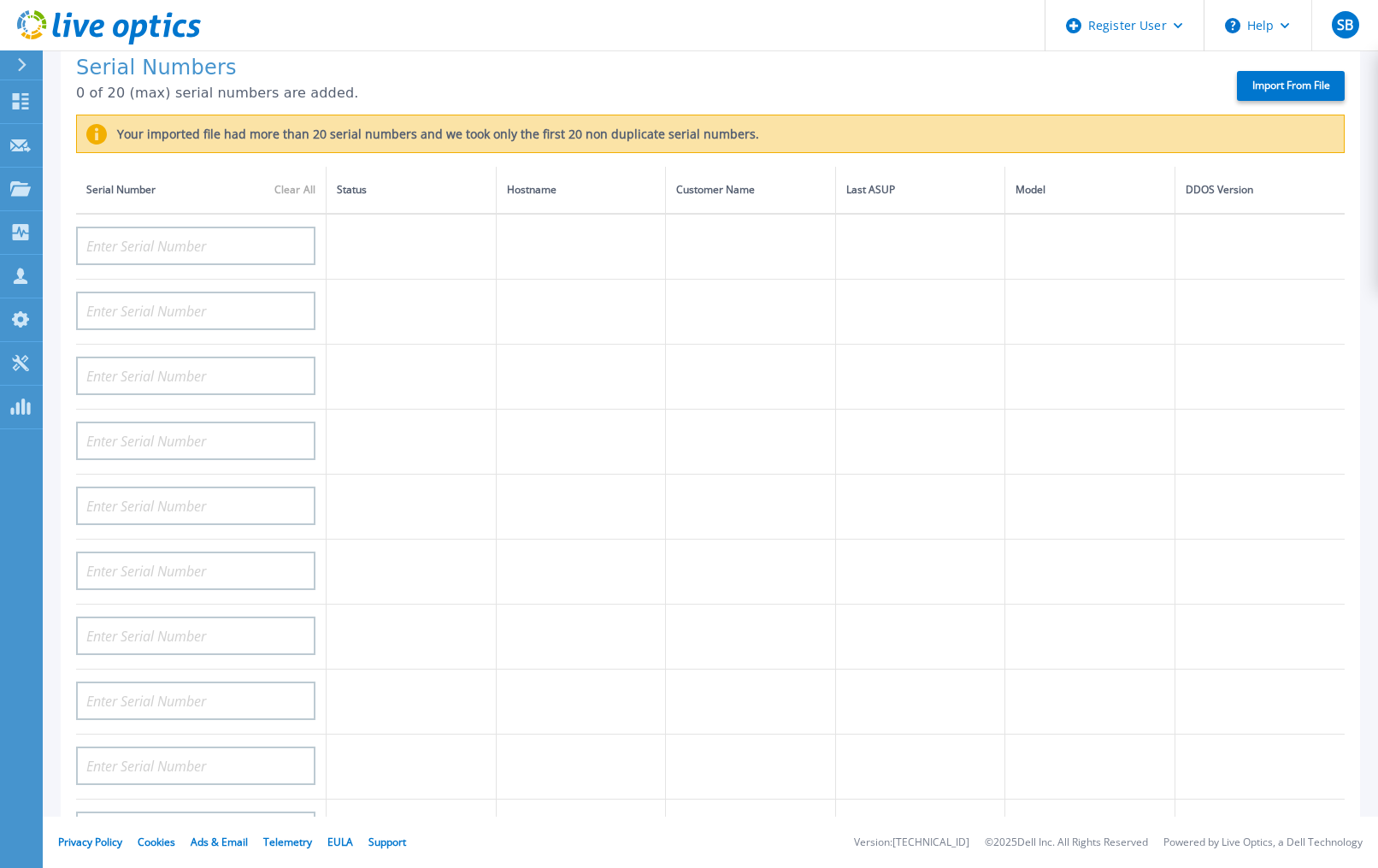
click at [246, 828] on footer "Privacy Policy Cookies Ads & Email Telemetry [PERSON_NAME] Support Version: [TE…" at bounding box center [711, 842] width 1336 height 52
drag, startPoint x: 257, startPoint y: 833, endPoint x: 269, endPoint y: 843, distance: 15.6
click at [269, 843] on footer "Privacy Policy Cookies Ads & Email Telemetry [PERSON_NAME] Support Version: [TE…" at bounding box center [711, 842] width 1336 height 52
click at [276, 845] on link "Telemetry" at bounding box center [287, 841] width 49 height 14
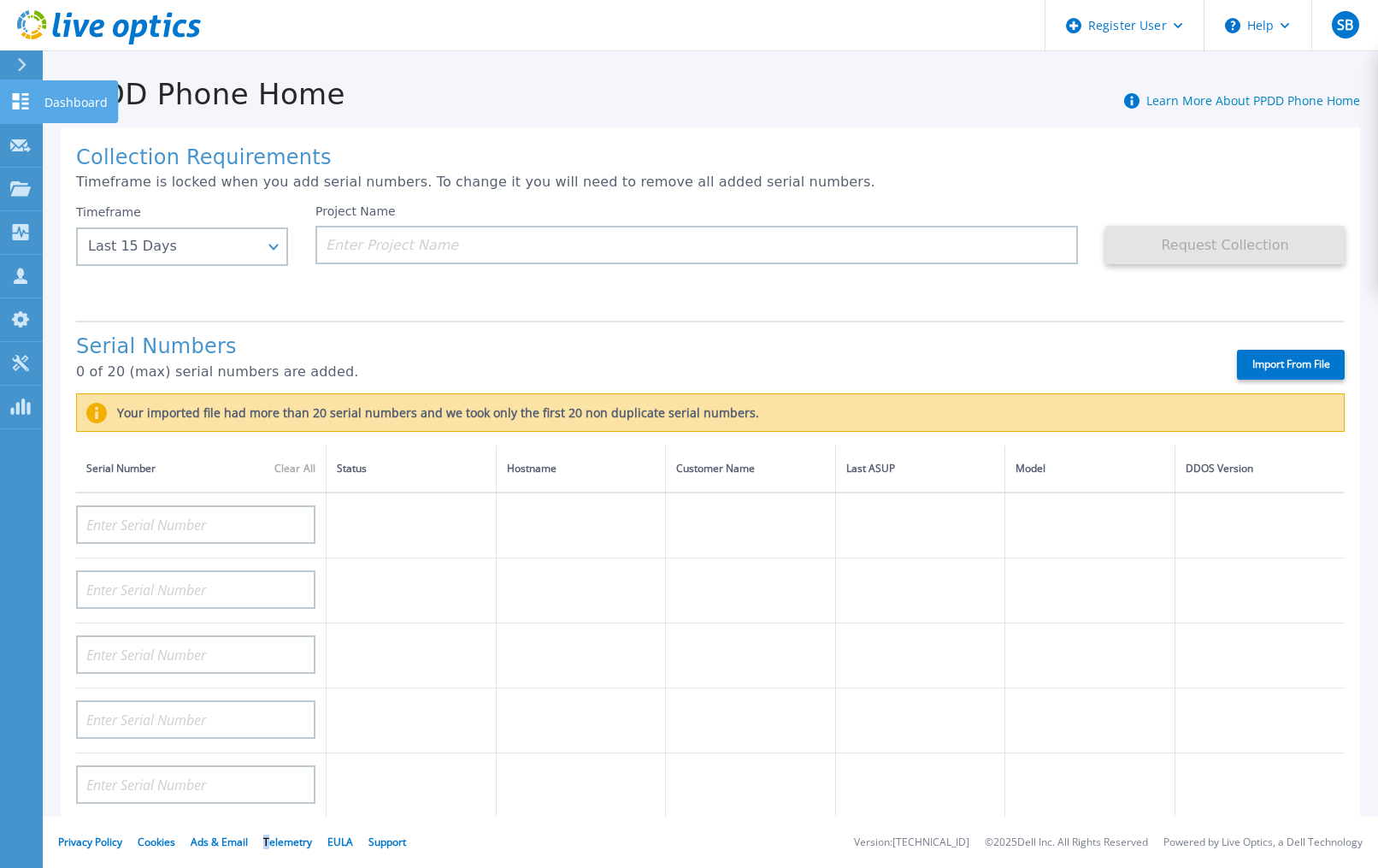
click at [23, 110] on div at bounding box center [21, 101] width 21 height 18
